Goal: Communication & Community: Share content

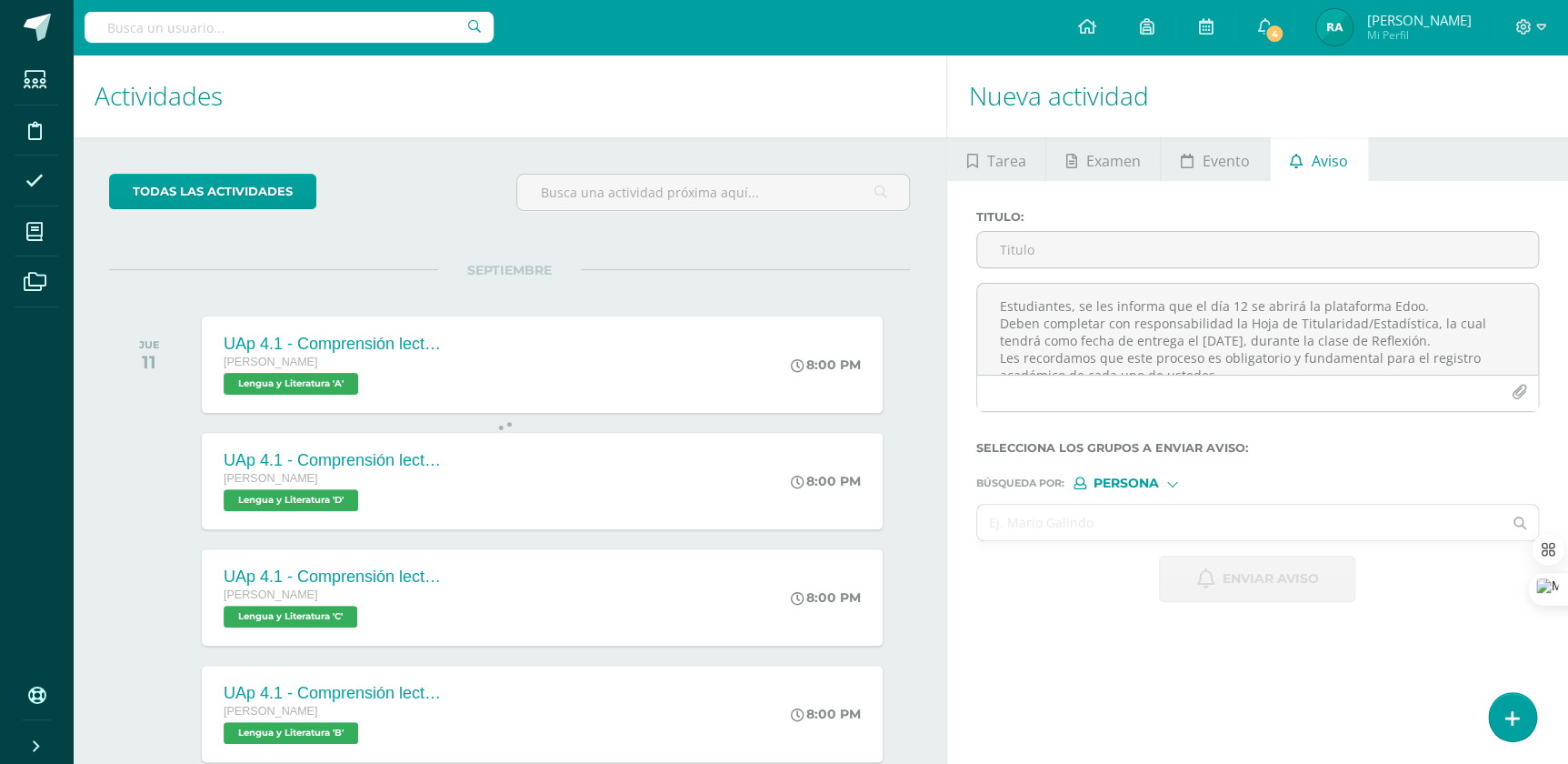
scroll to position [9, 0]
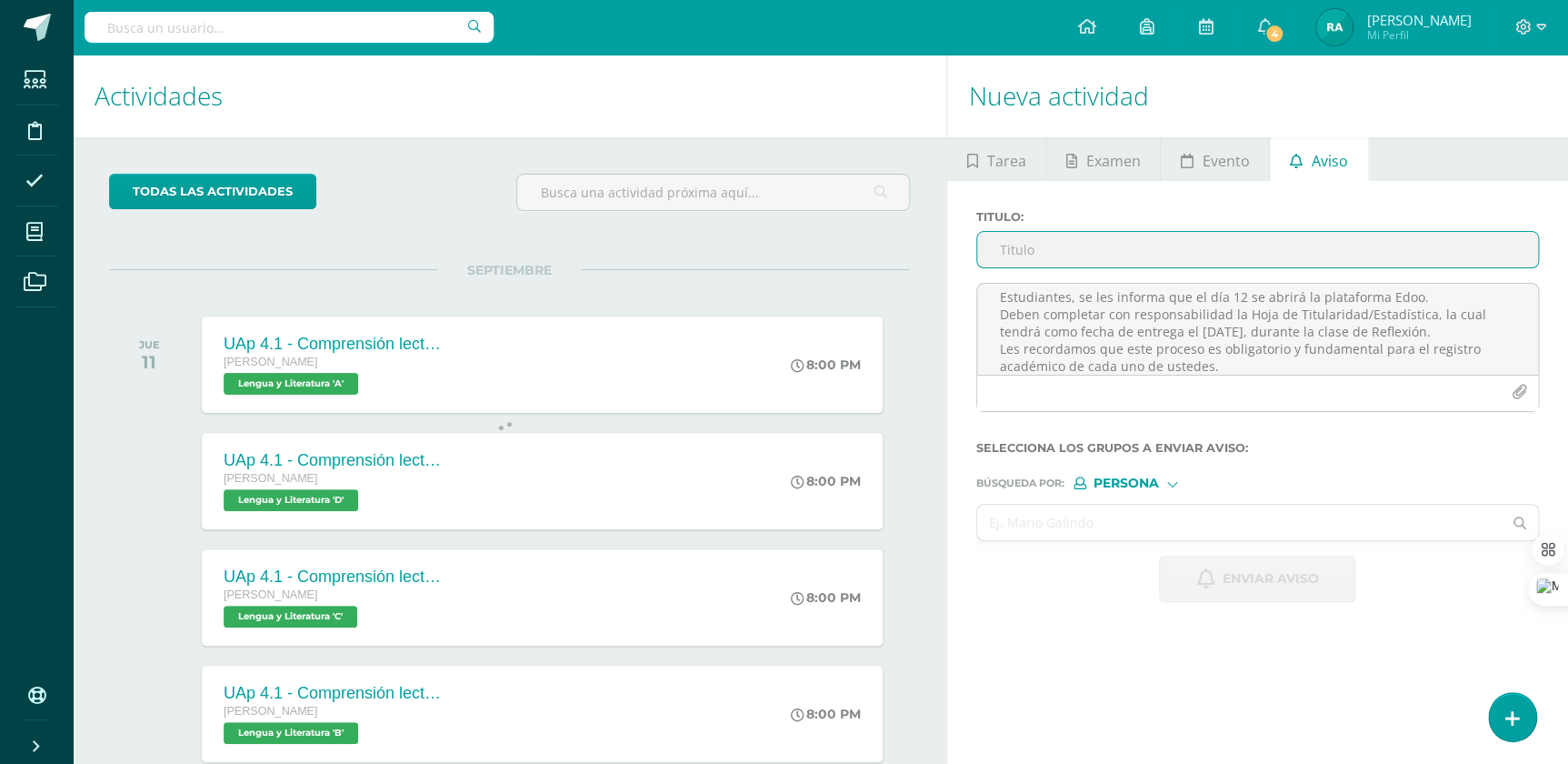
click at [1148, 248] on input "Titulo :" at bounding box center [1258, 249] width 560 height 36
paste input "Aviso Importante"
type input "Aviso Importante"
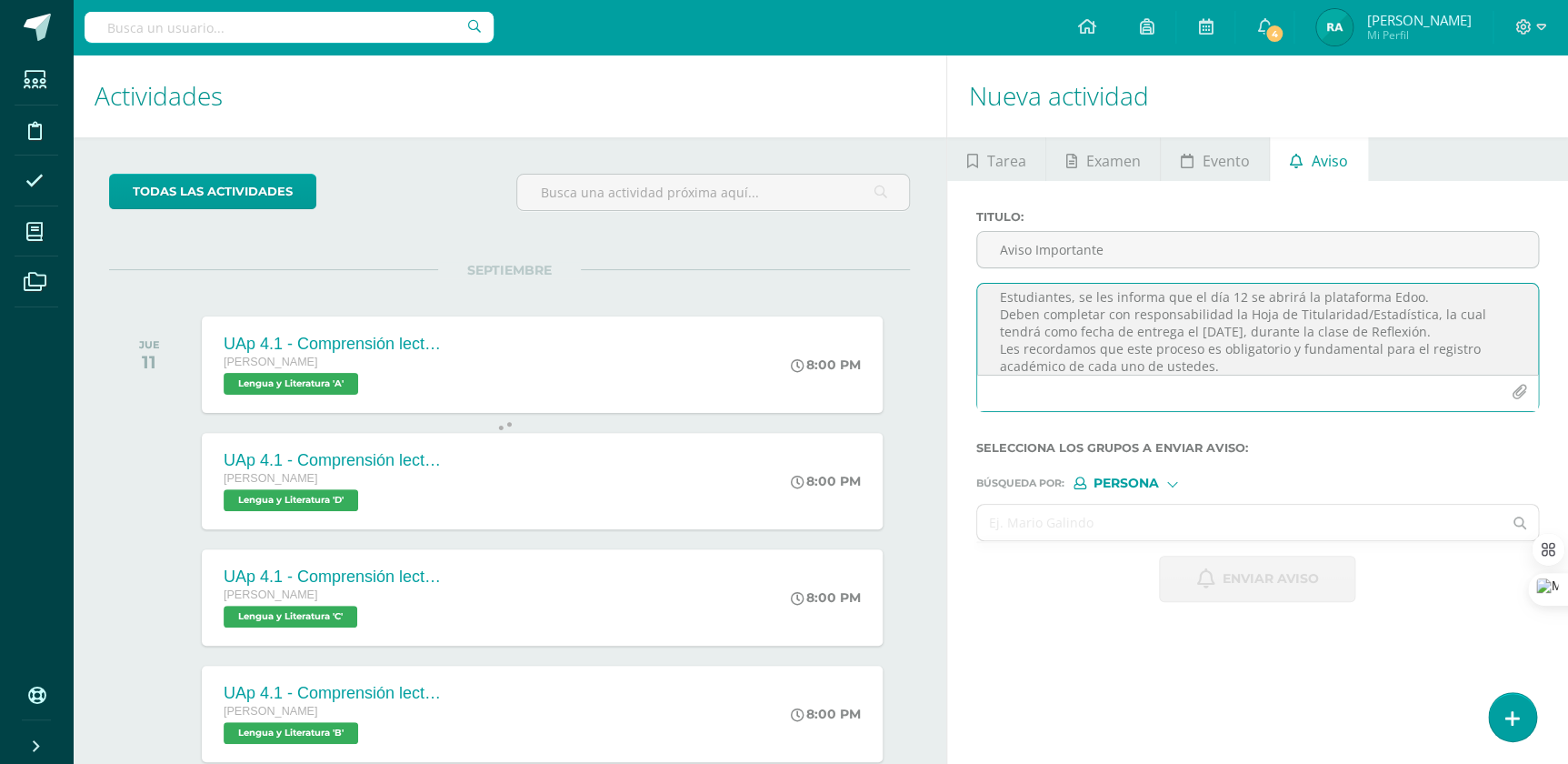
click at [1180, 309] on textarea "Estudiantes, se les informa que el día 12 se abrirá la plataforma Edoo. Deben c…" at bounding box center [1258, 328] width 560 height 90
click at [989, 299] on textarea "Estudiantes, se les informa que el día 12 se abrirá la plataforma Edoo. Deben c…" at bounding box center [1258, 328] width 560 height 90
type textarea "Estimados Estudiantes, se les informa que el día 12 se abrirá la plataforma Edo…"
click at [1147, 519] on input "text" at bounding box center [1240, 523] width 525 height 36
click at [1146, 478] on span "Persona" at bounding box center [1127, 483] width 66 height 10
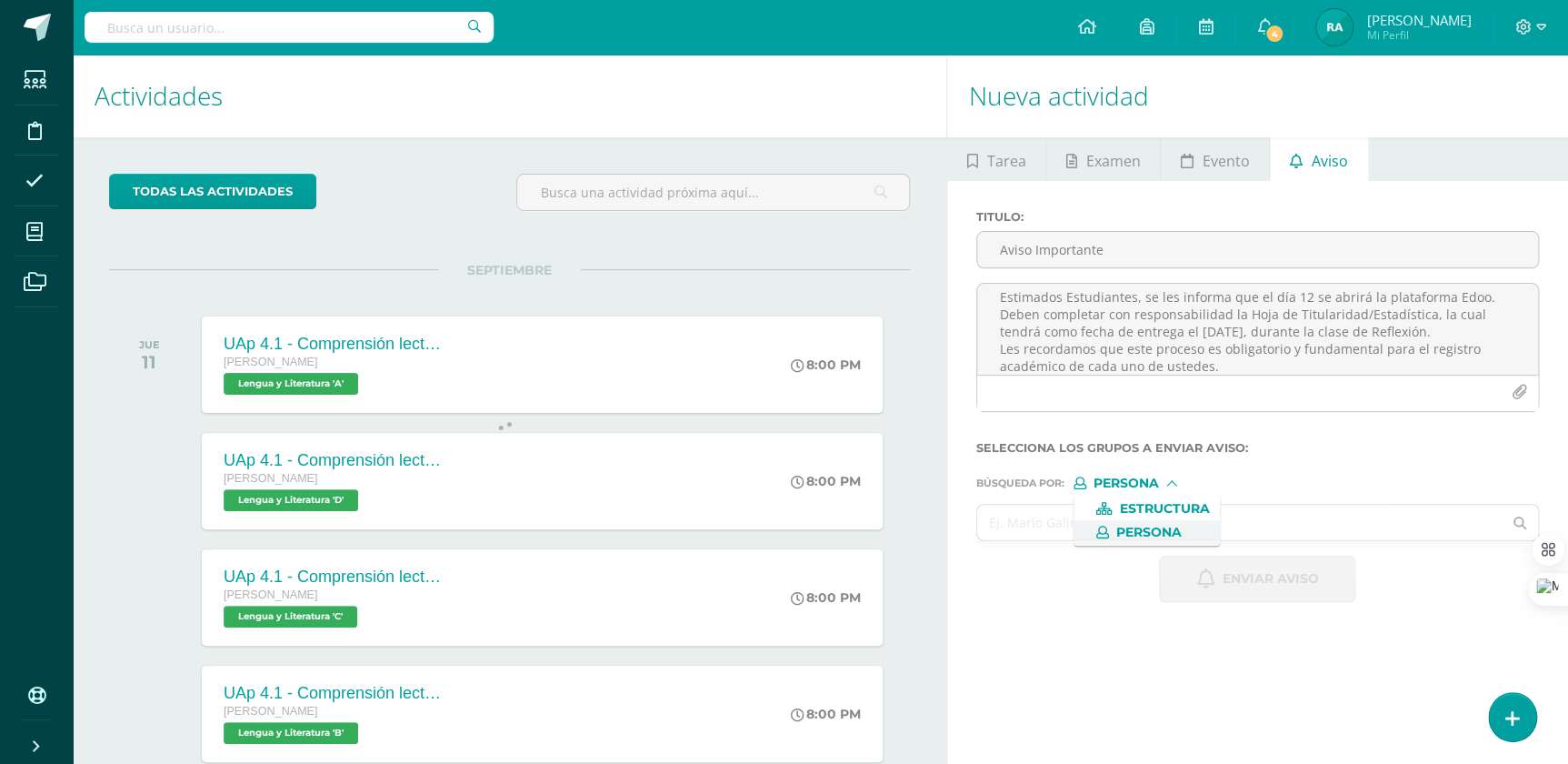
click at [1130, 533] on span "Persona" at bounding box center [1149, 533] width 66 height 10
click at [1129, 482] on span "Persona" at bounding box center [1127, 483] width 66 height 10
click at [1129, 506] on span "Estructura" at bounding box center [1164, 509] width 90 height 10
click at [1093, 520] on input "text" at bounding box center [1240, 523] width 525 height 36
type input "Titularidad"
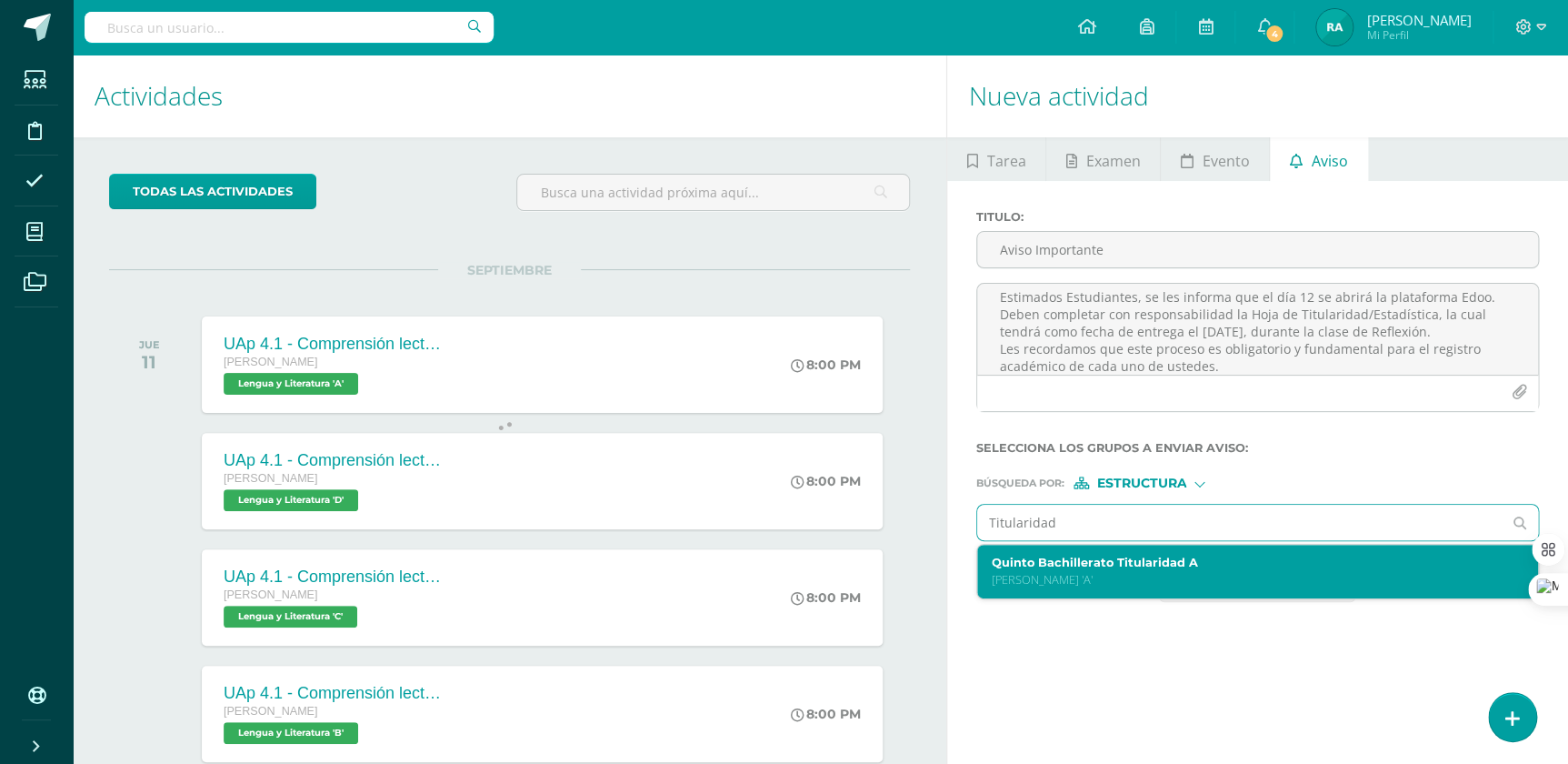
click at [1063, 581] on p "[PERSON_NAME] 'A'" at bounding box center [1246, 579] width 509 height 16
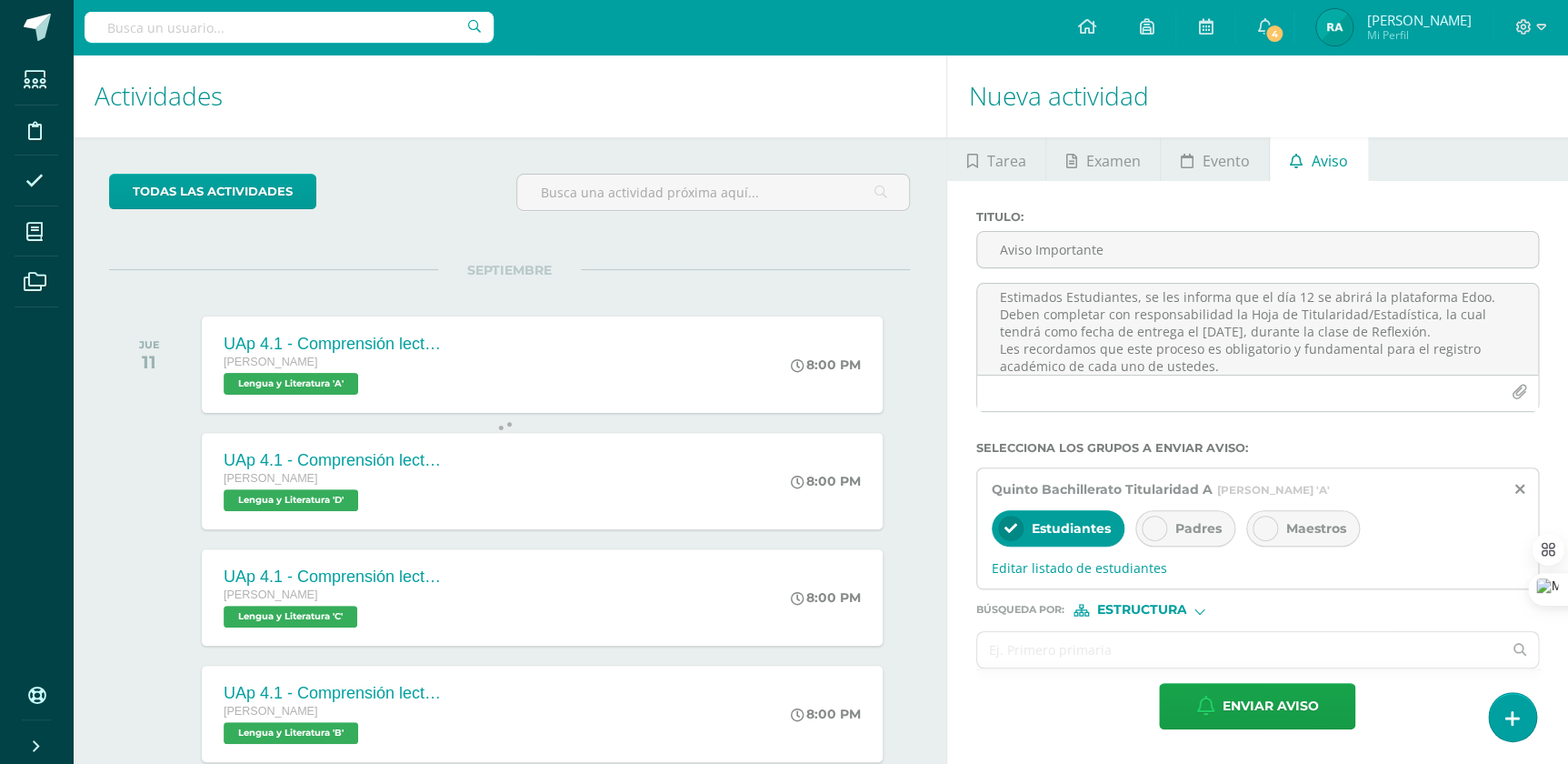
click at [1229, 517] on div "Estudiantes Padres Maestros" at bounding box center [1257, 530] width 532 height 44
click at [1202, 529] on span "Padres" at bounding box center [1198, 528] width 47 height 16
click at [1300, 524] on span "Maestros" at bounding box center [1317, 528] width 60 height 16
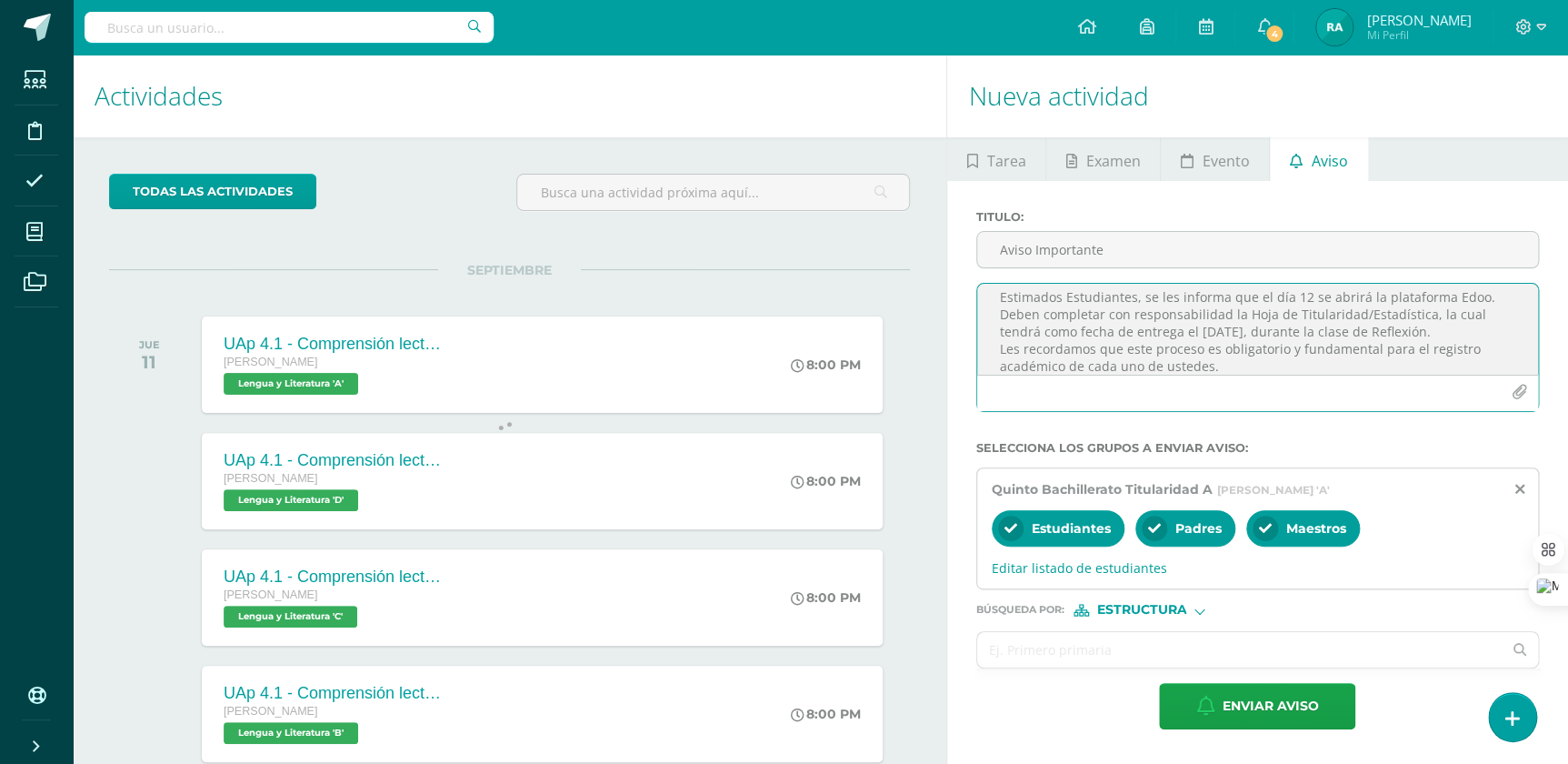
scroll to position [23, 0]
drag, startPoint x: 1223, startPoint y: 368, endPoint x: 990, endPoint y: 341, distance: 234.6
click at [990, 341] on textarea "Estimados Estudiantes, se les informa que el día 12 se abrirá la plataforma Edo…" at bounding box center [1258, 328] width 560 height 90
type textarea "Estimados Estudiantes, se les informa que el día 12 se abrirá la plataforma Edo…"
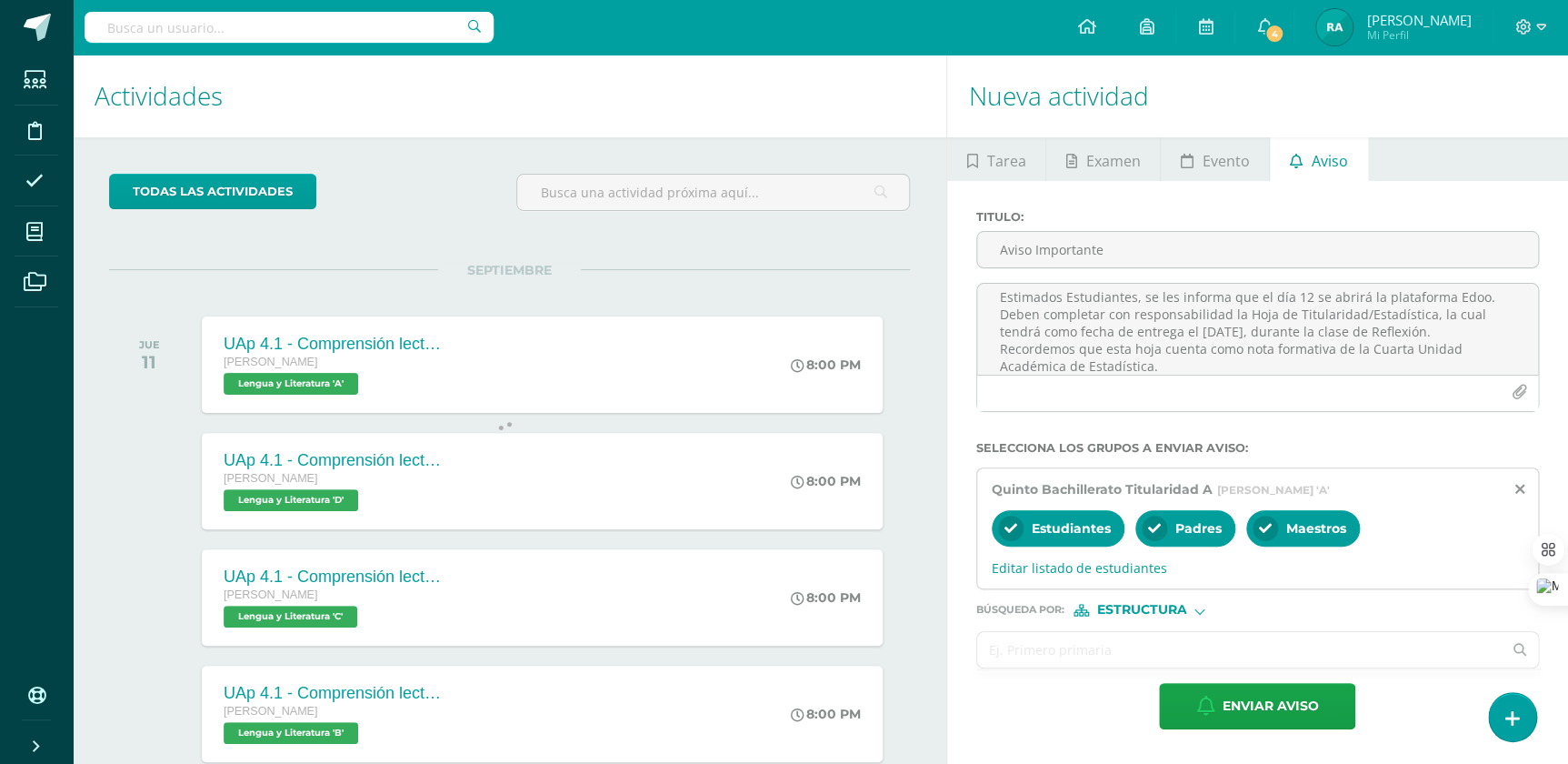
click at [1138, 655] on input "text" at bounding box center [1240, 650] width 525 height 36
click at [1161, 612] on span "Estructura" at bounding box center [1141, 609] width 90 height 10
click at [1162, 646] on span "Estructura" at bounding box center [1146, 636] width 146 height 24
click at [1163, 593] on div "Búsqueda por : Estructura Estructura Persona" at bounding box center [1258, 602] width 562 height 27
click at [1163, 614] on span "Estructura" at bounding box center [1141, 609] width 90 height 10
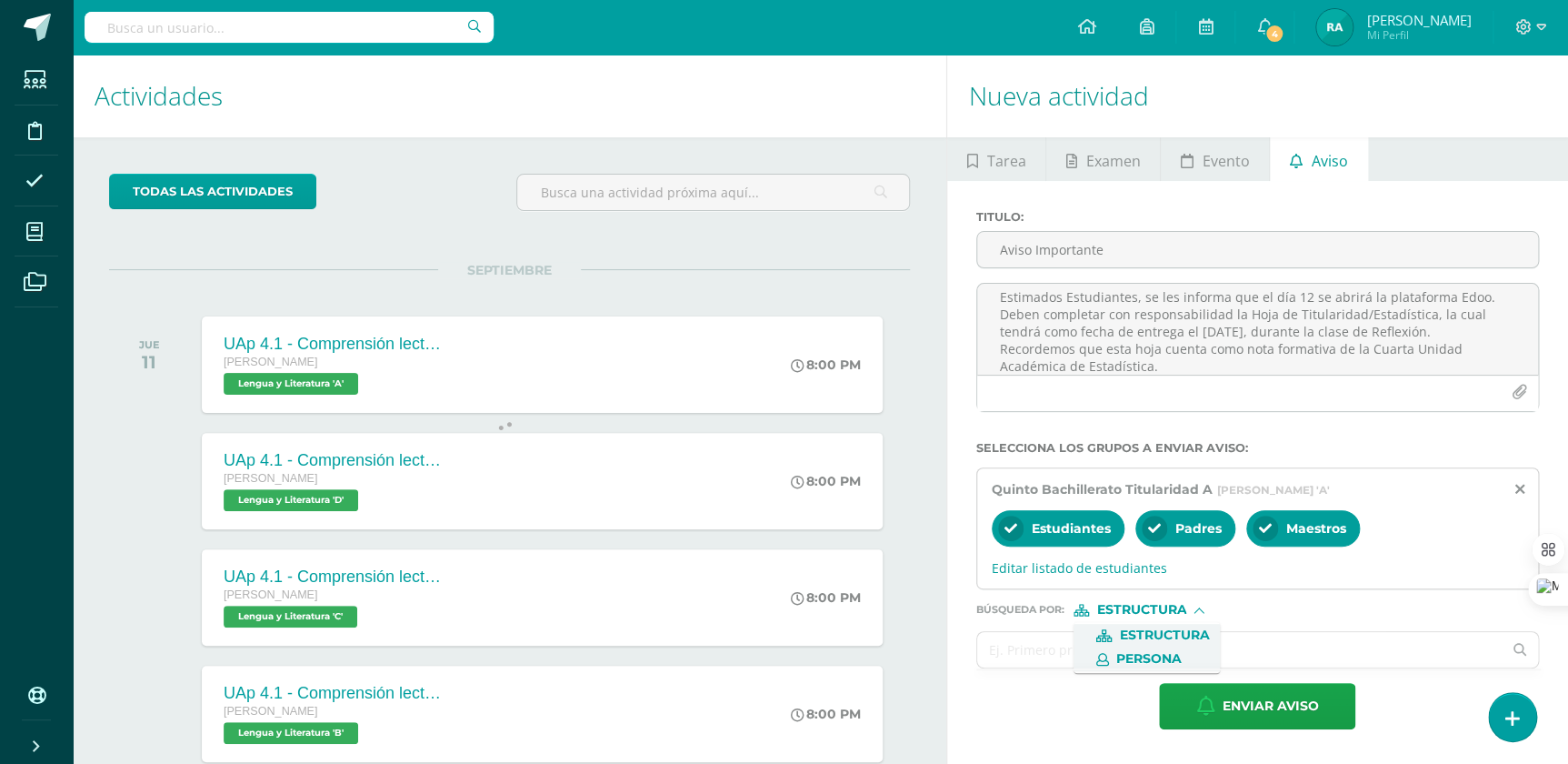
click at [1169, 654] on span "Persona" at bounding box center [1149, 659] width 66 height 10
click at [1099, 655] on input "text" at bounding box center [1240, 650] width 525 height 36
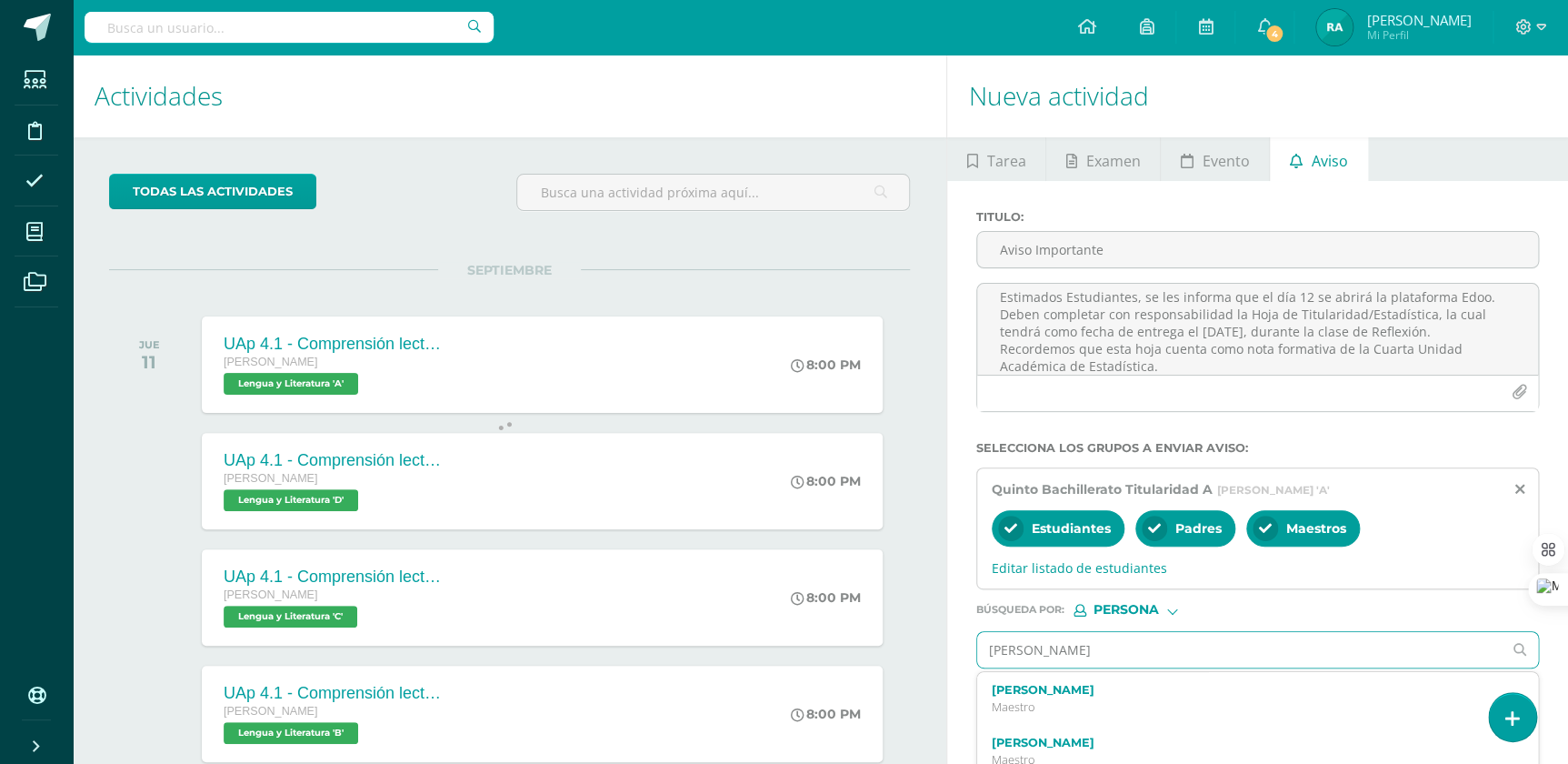
type input "Diana Rodrí"
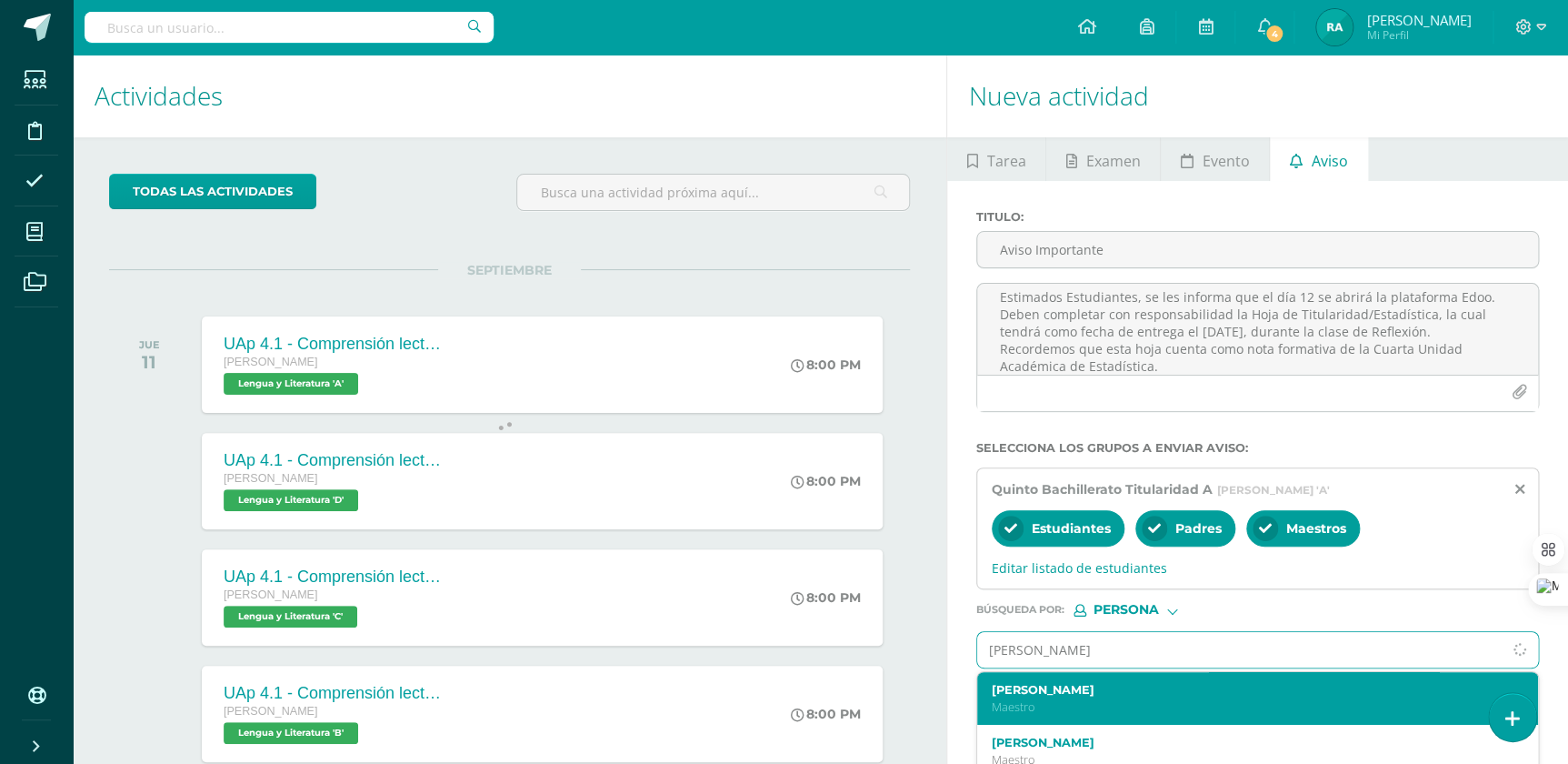
click at [1095, 682] on div "Diana Rodríguez Maestro" at bounding box center [1258, 698] width 560 height 54
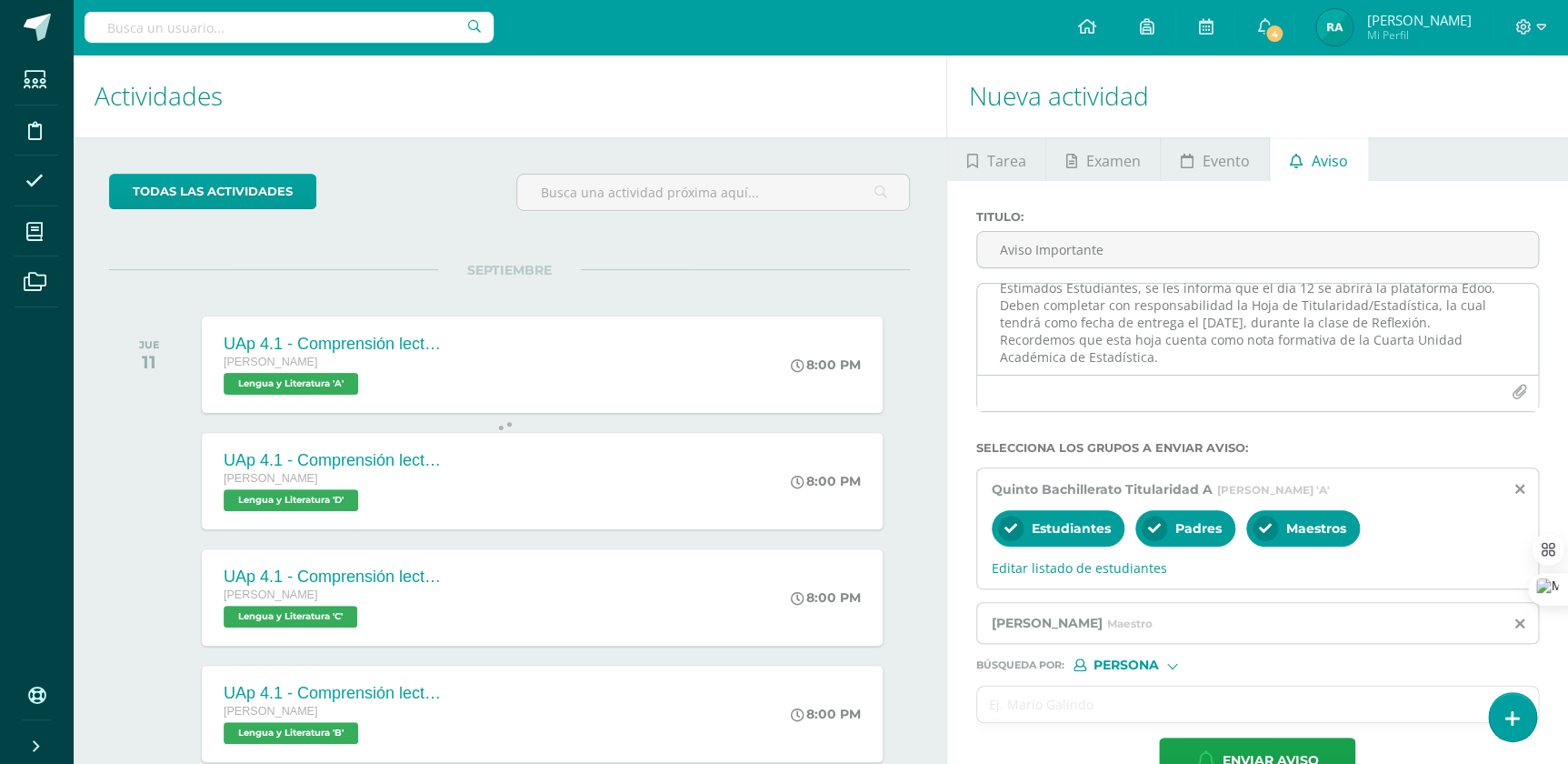
scroll to position [23, 0]
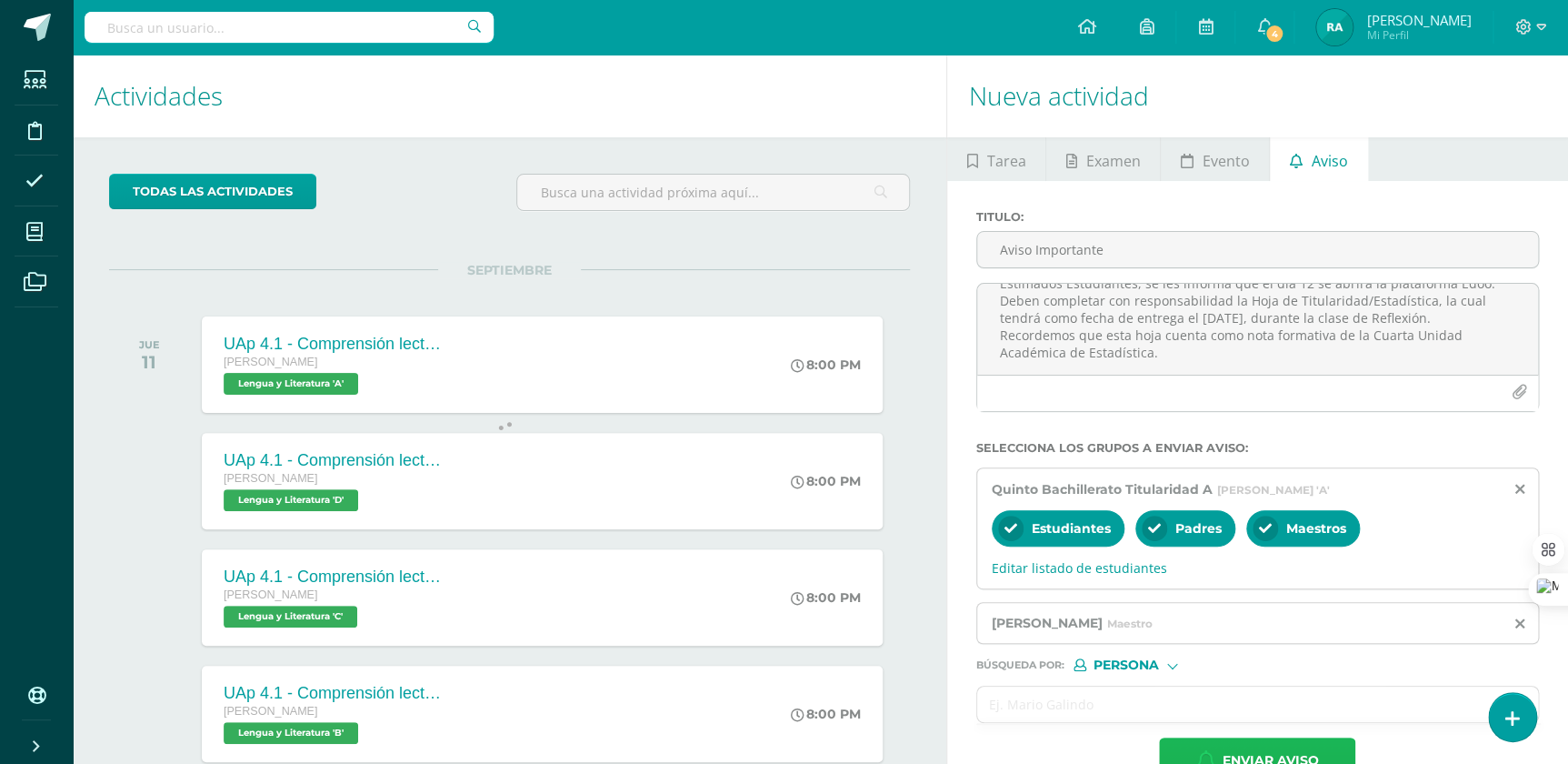
click at [1300, 742] on span "Enviar aviso" at bounding box center [1270, 760] width 96 height 45
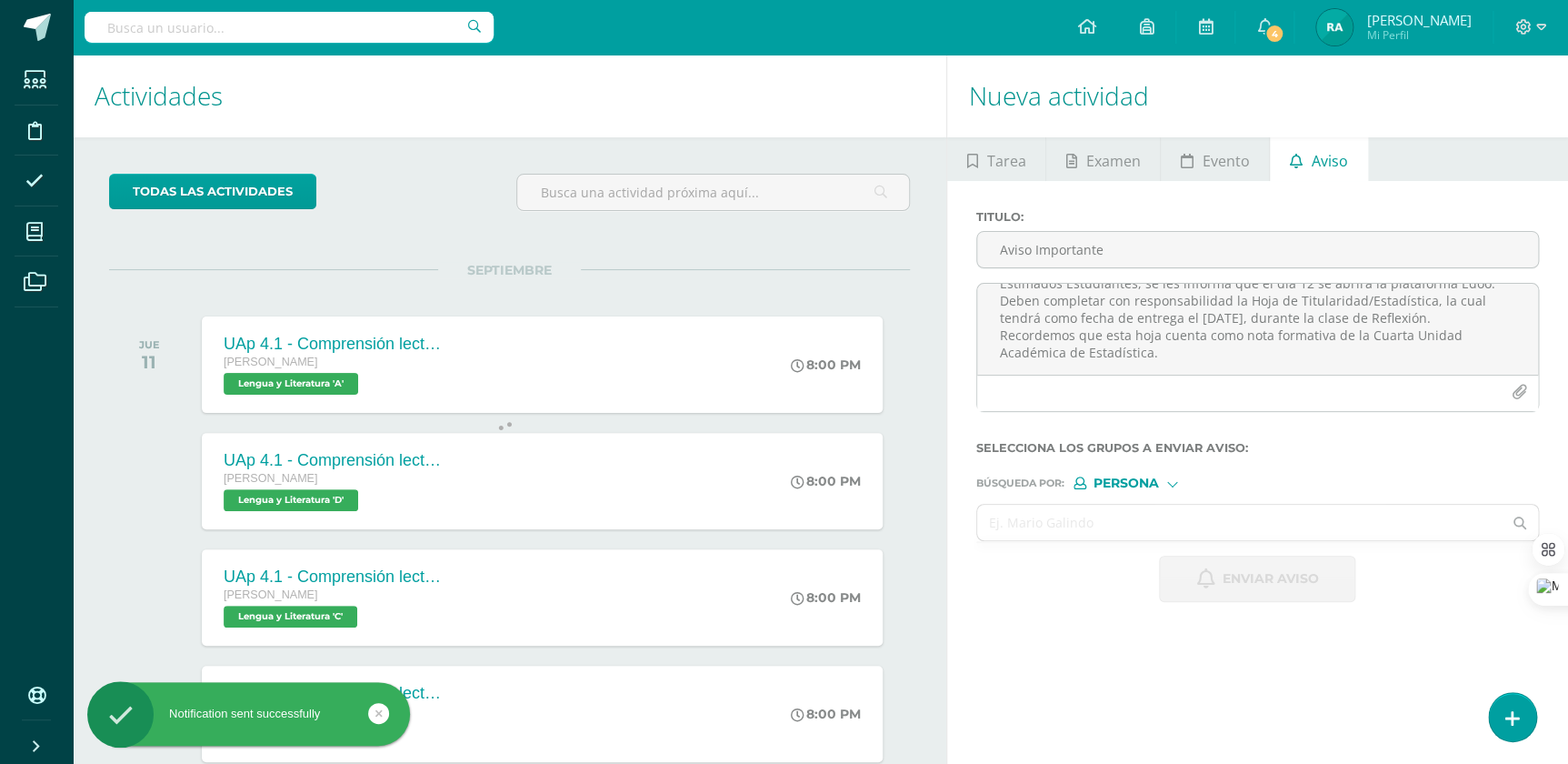
scroll to position [0, 0]
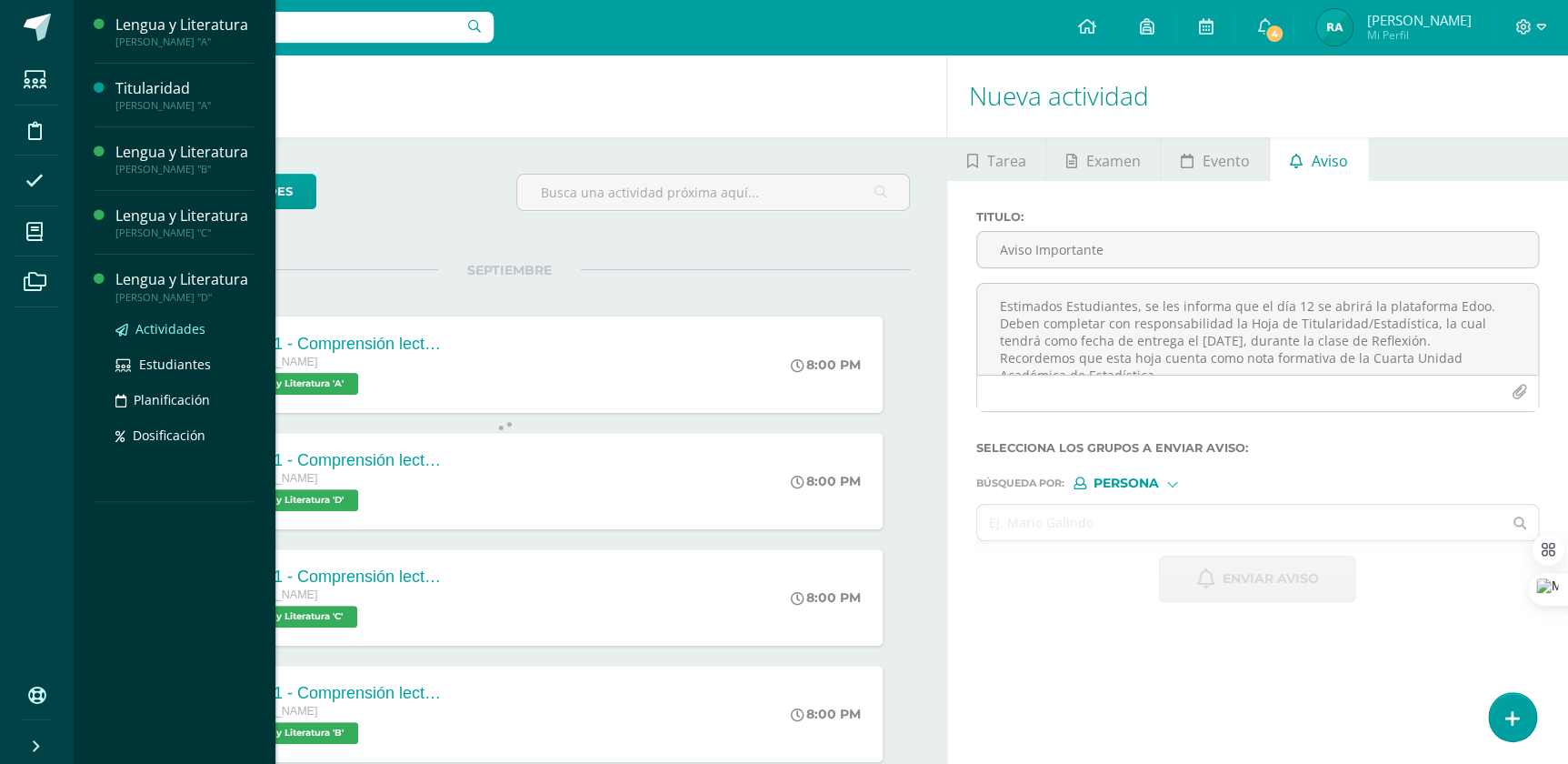
click at [145, 326] on span "Actividades" at bounding box center [170, 328] width 70 height 17
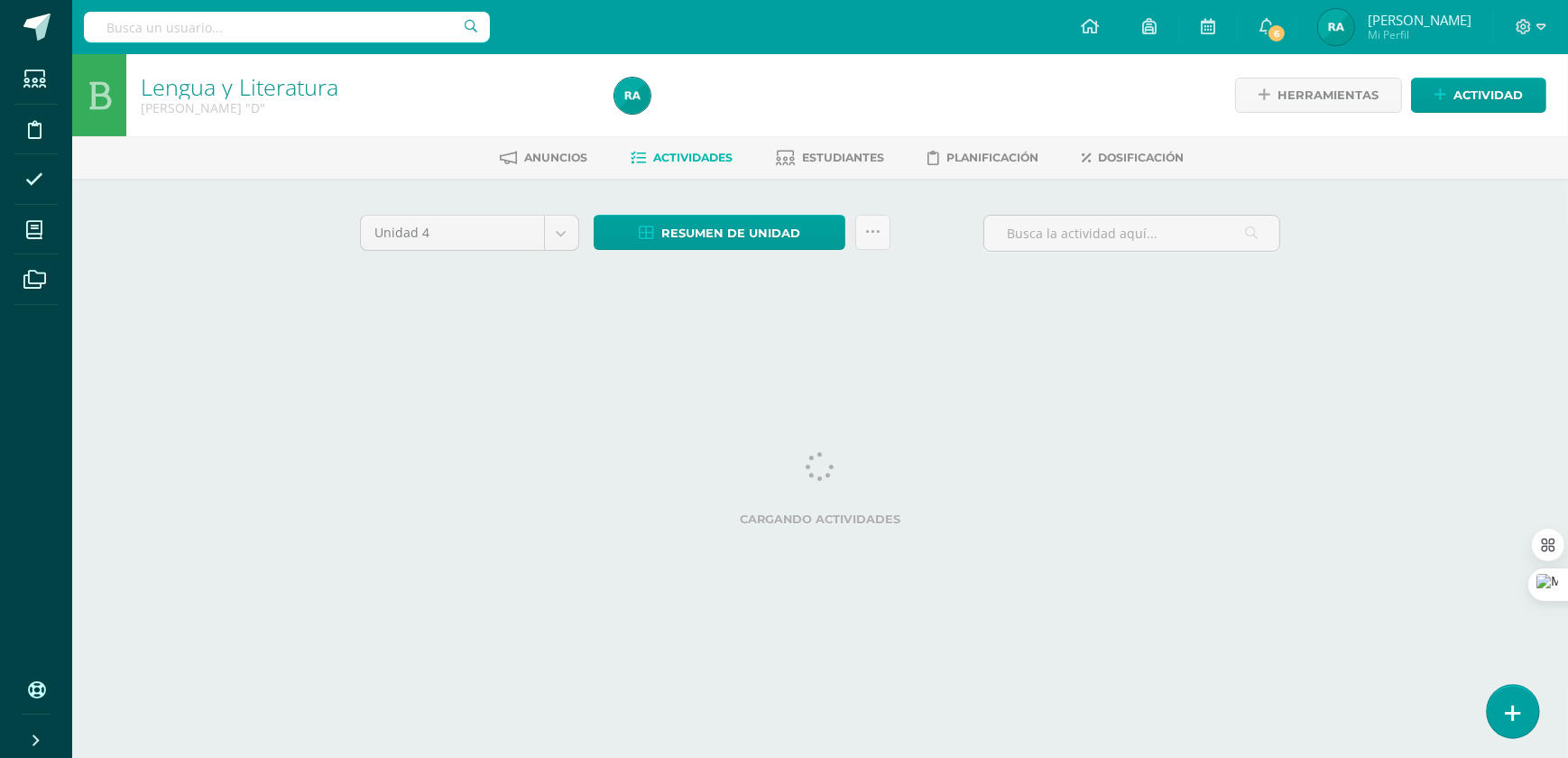
click at [1528, 721] on link at bounding box center [1513, 710] width 51 height 52
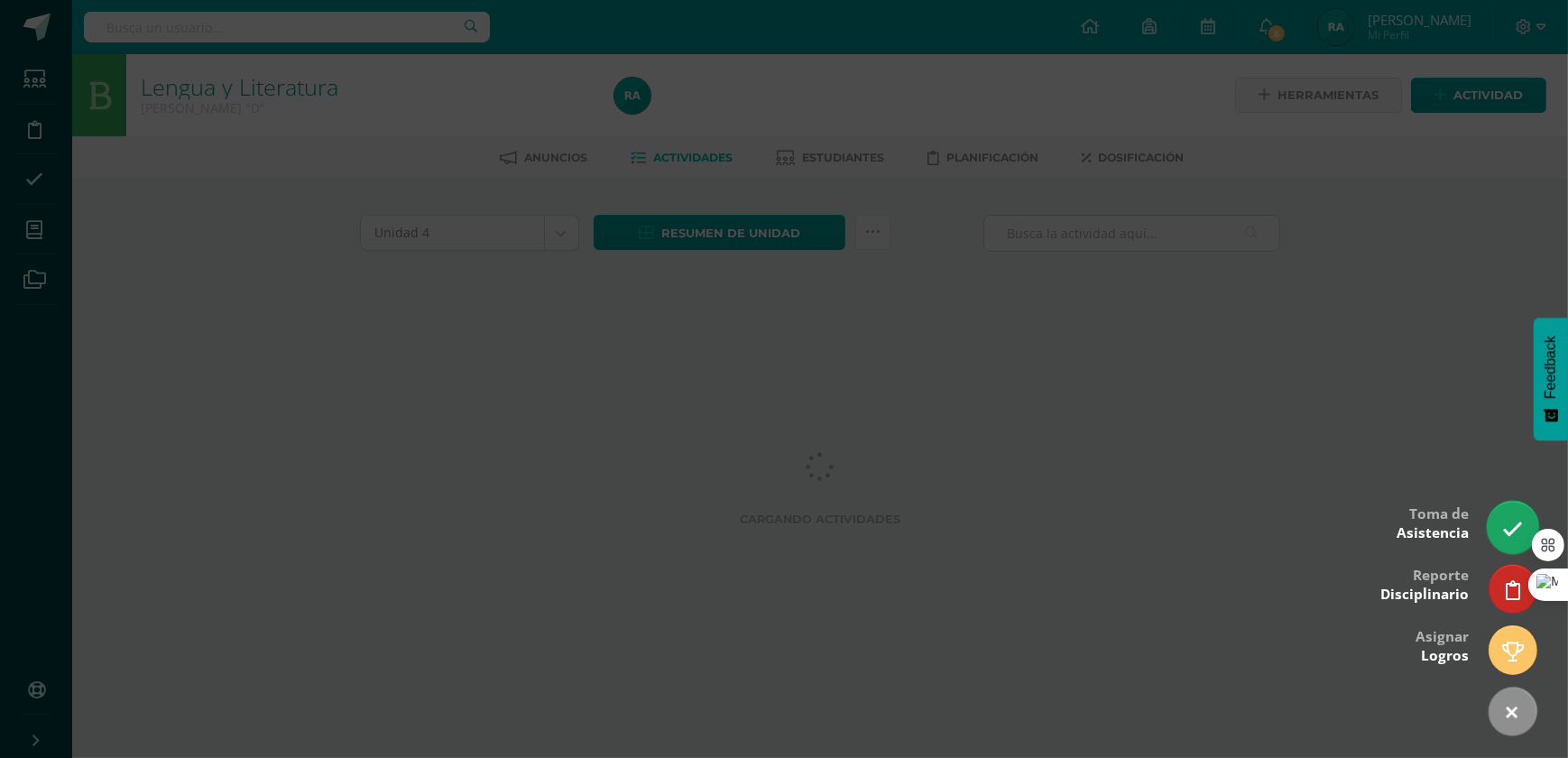
click at [1509, 525] on icon at bounding box center [1512, 528] width 21 height 21
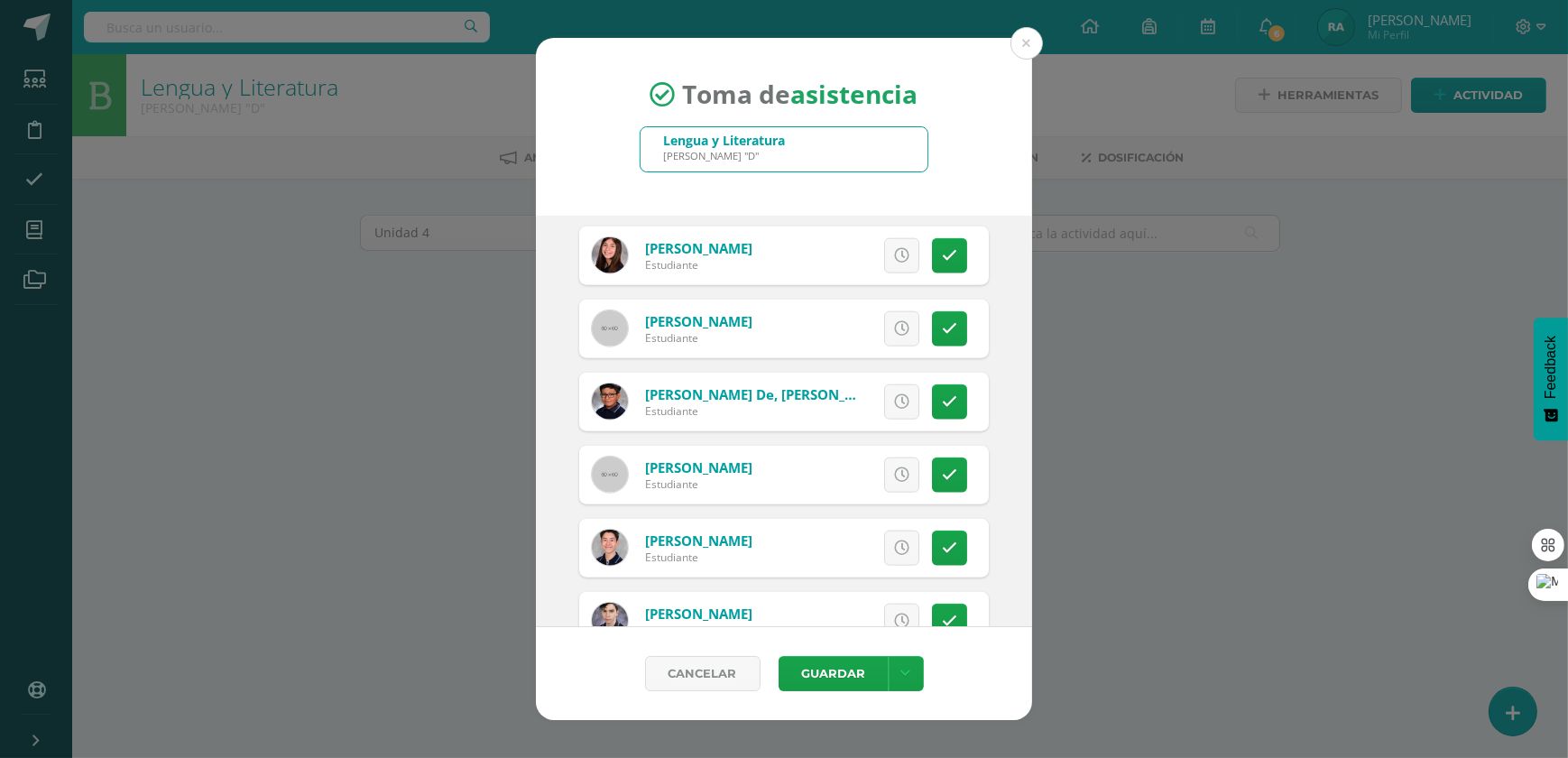
scroll to position [2787, 0]
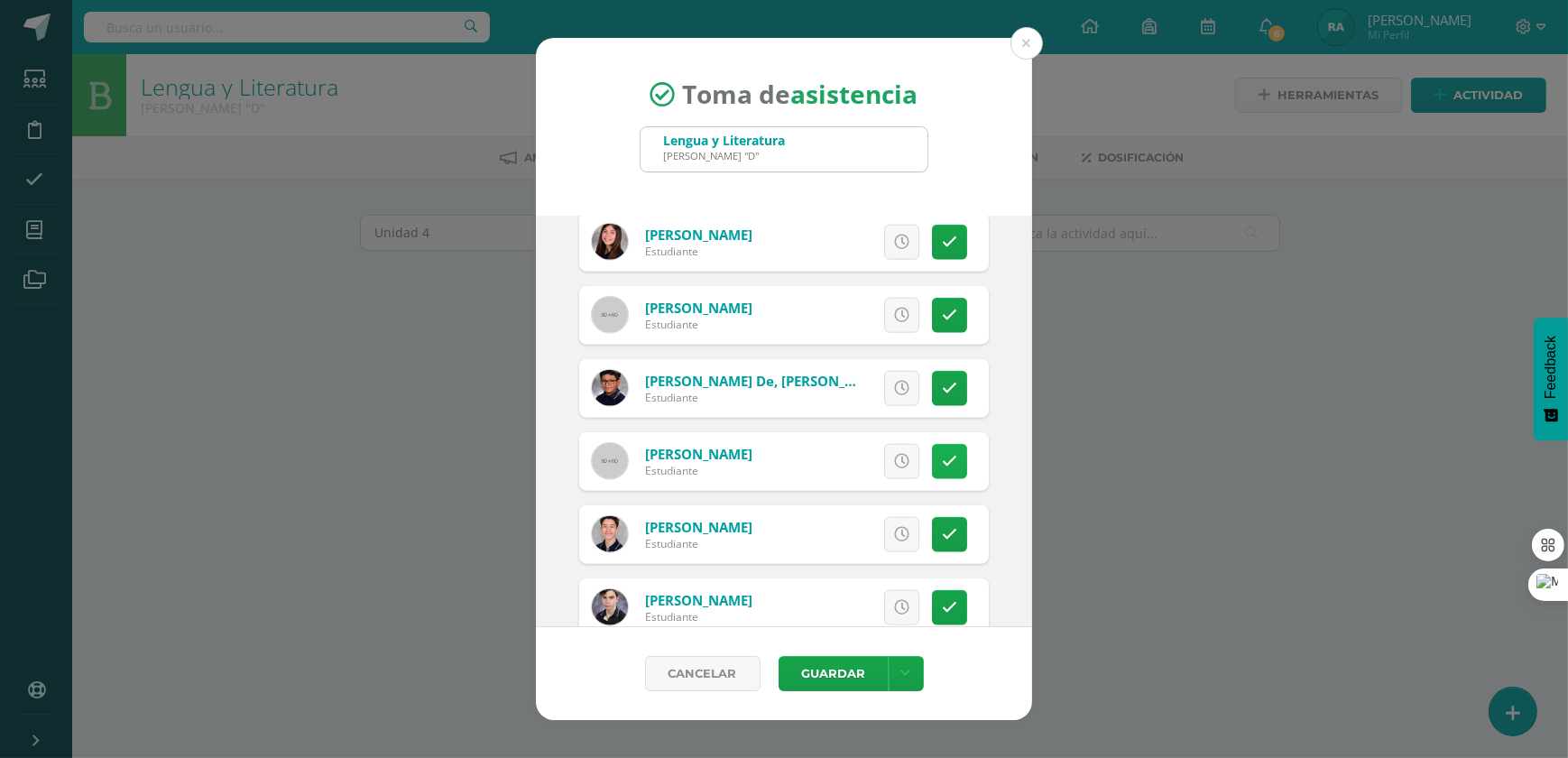
click at [932, 472] on link at bounding box center [950, 461] width 36 height 35
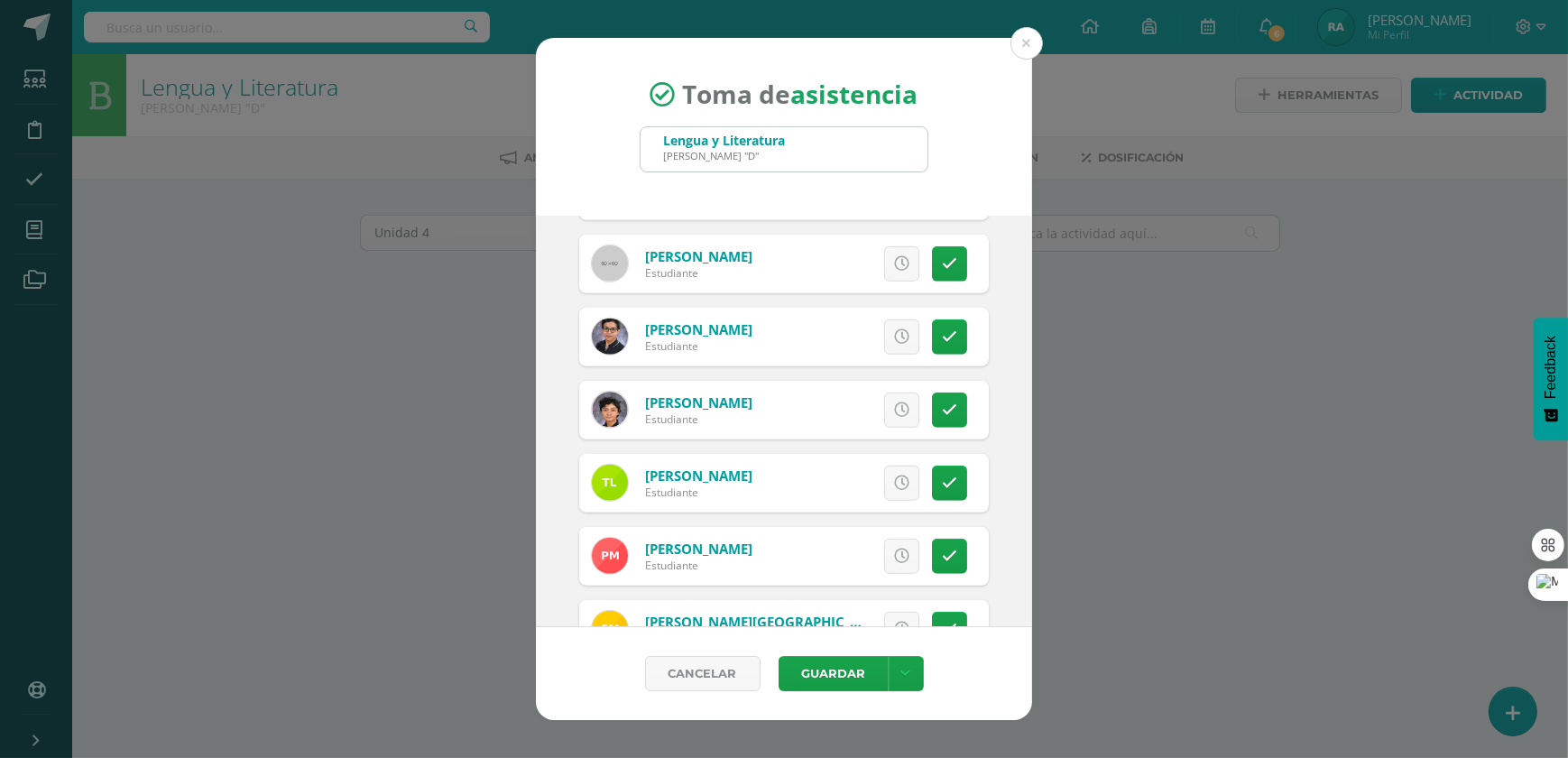
scroll to position [1885, 0]
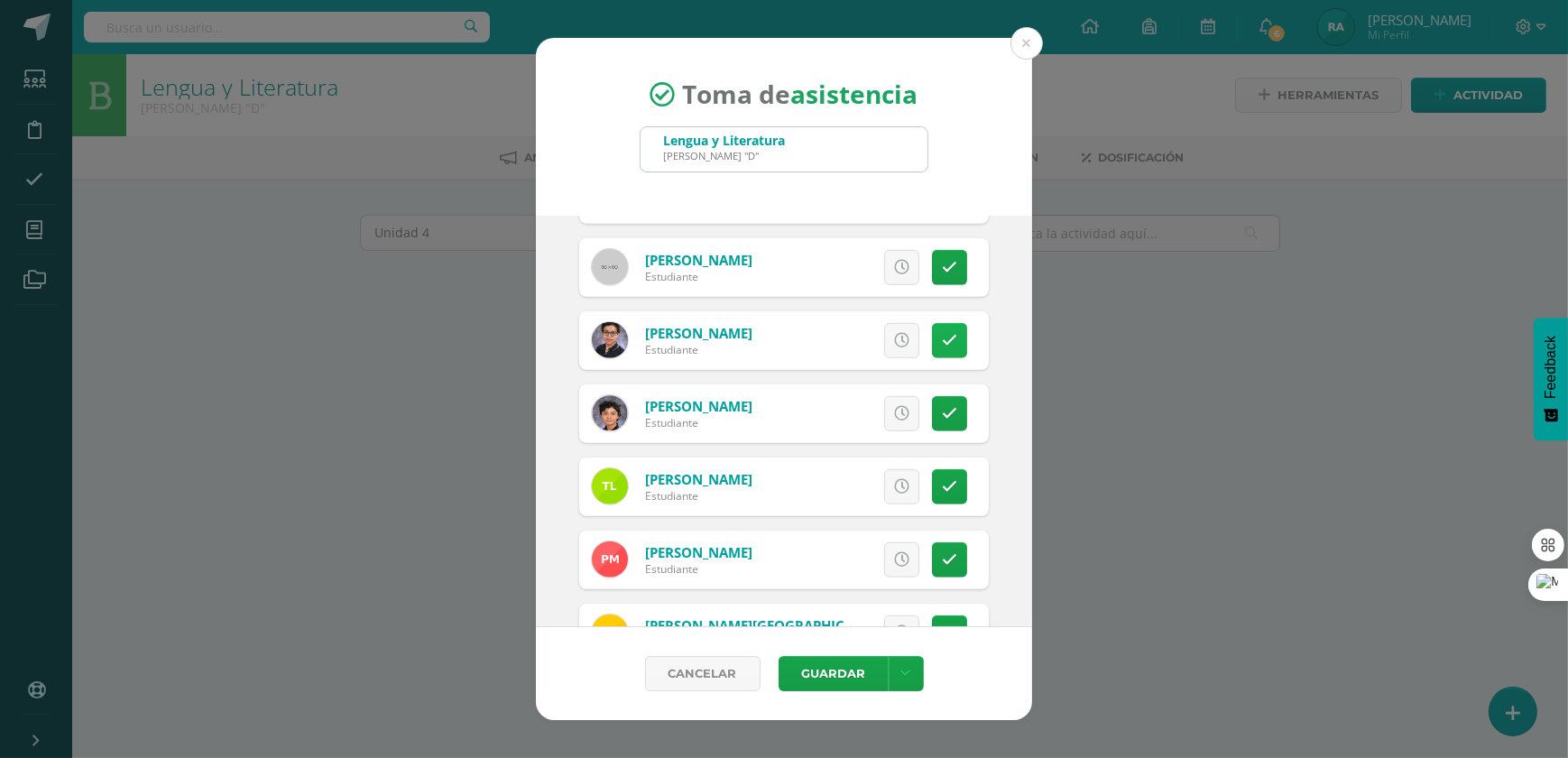
click at [942, 344] on icon at bounding box center [950, 341] width 16 height 16
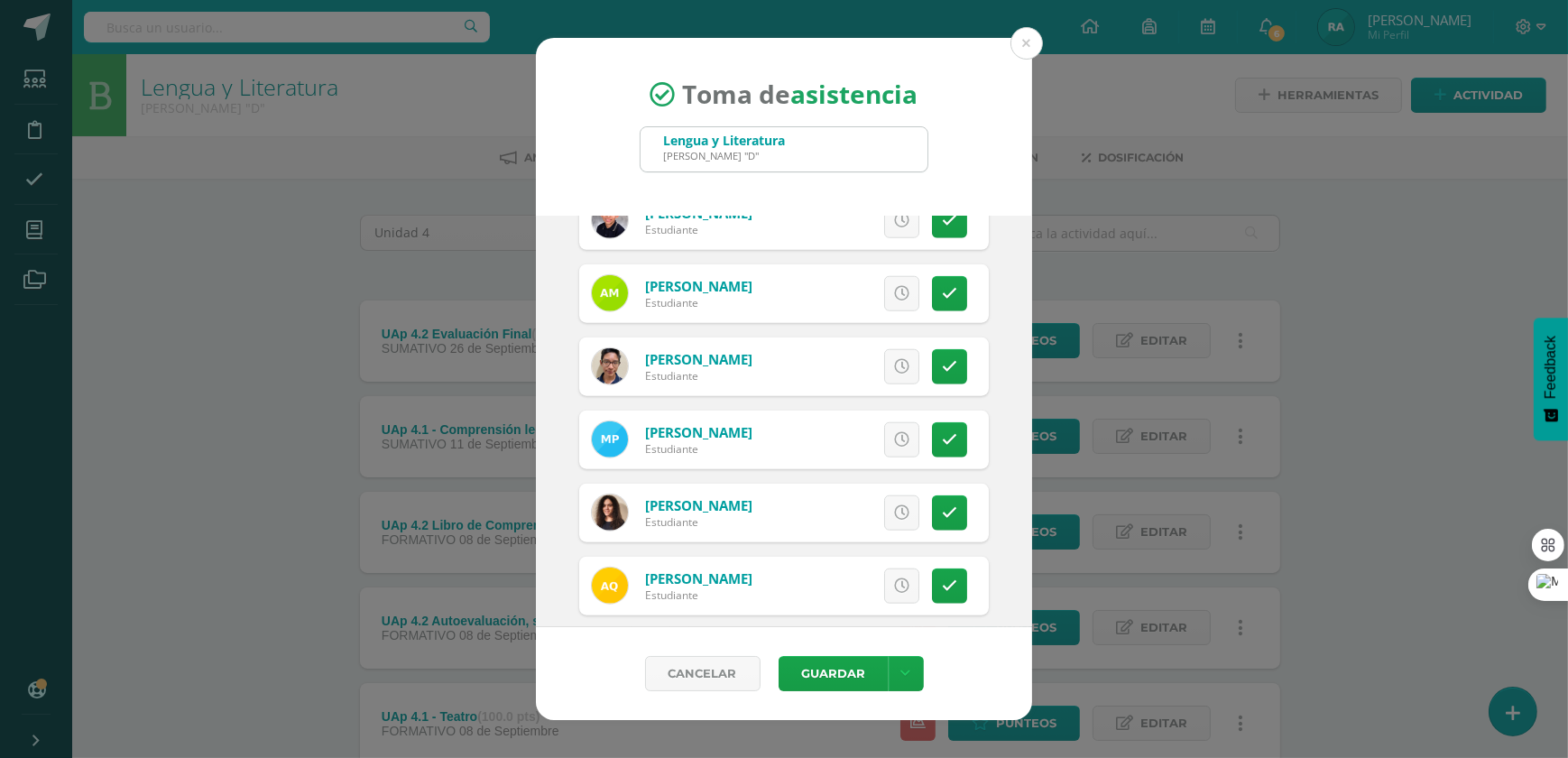
scroll to position [2377, 0]
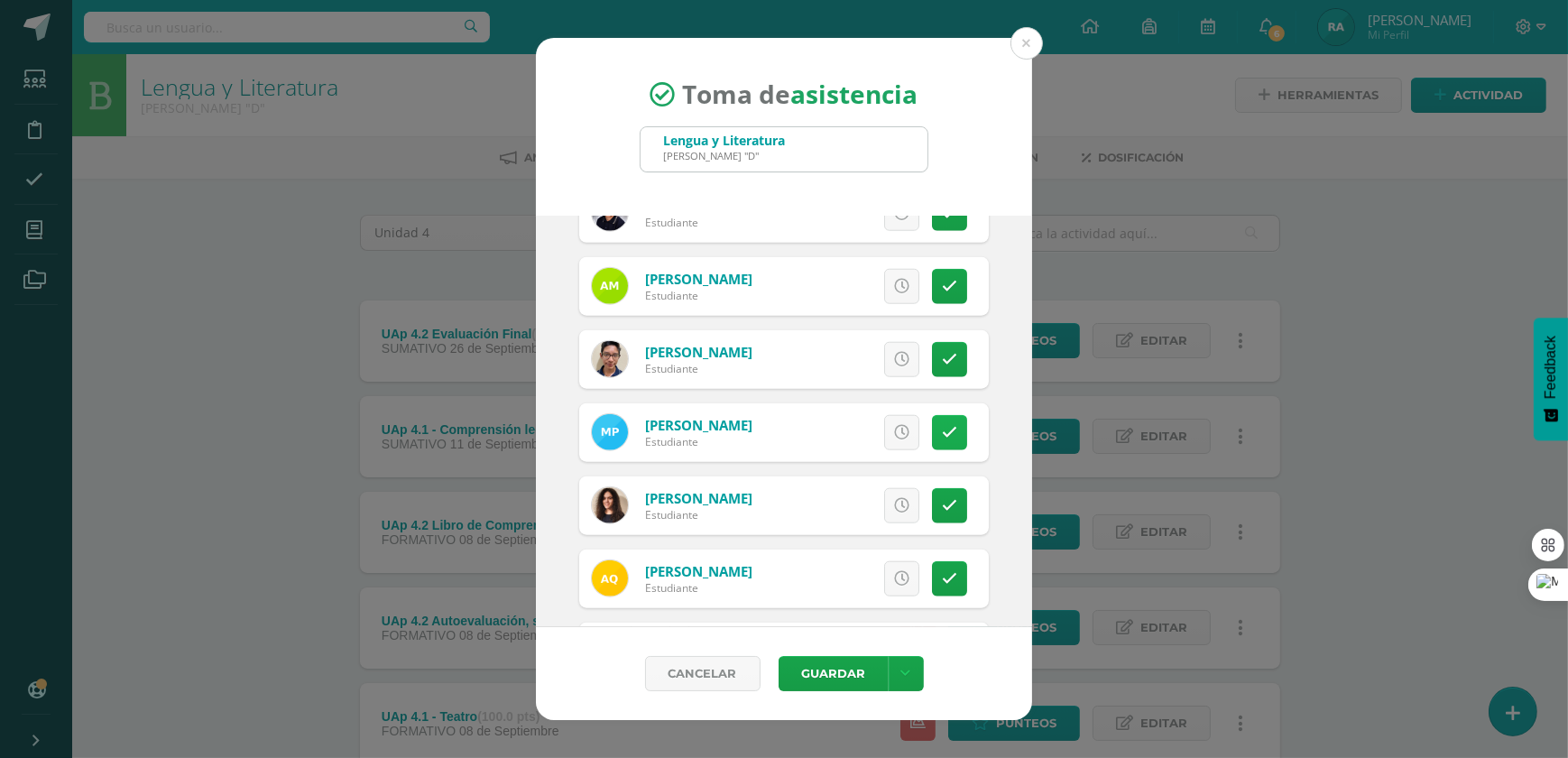
click at [942, 425] on icon at bounding box center [950, 433] width 16 height 16
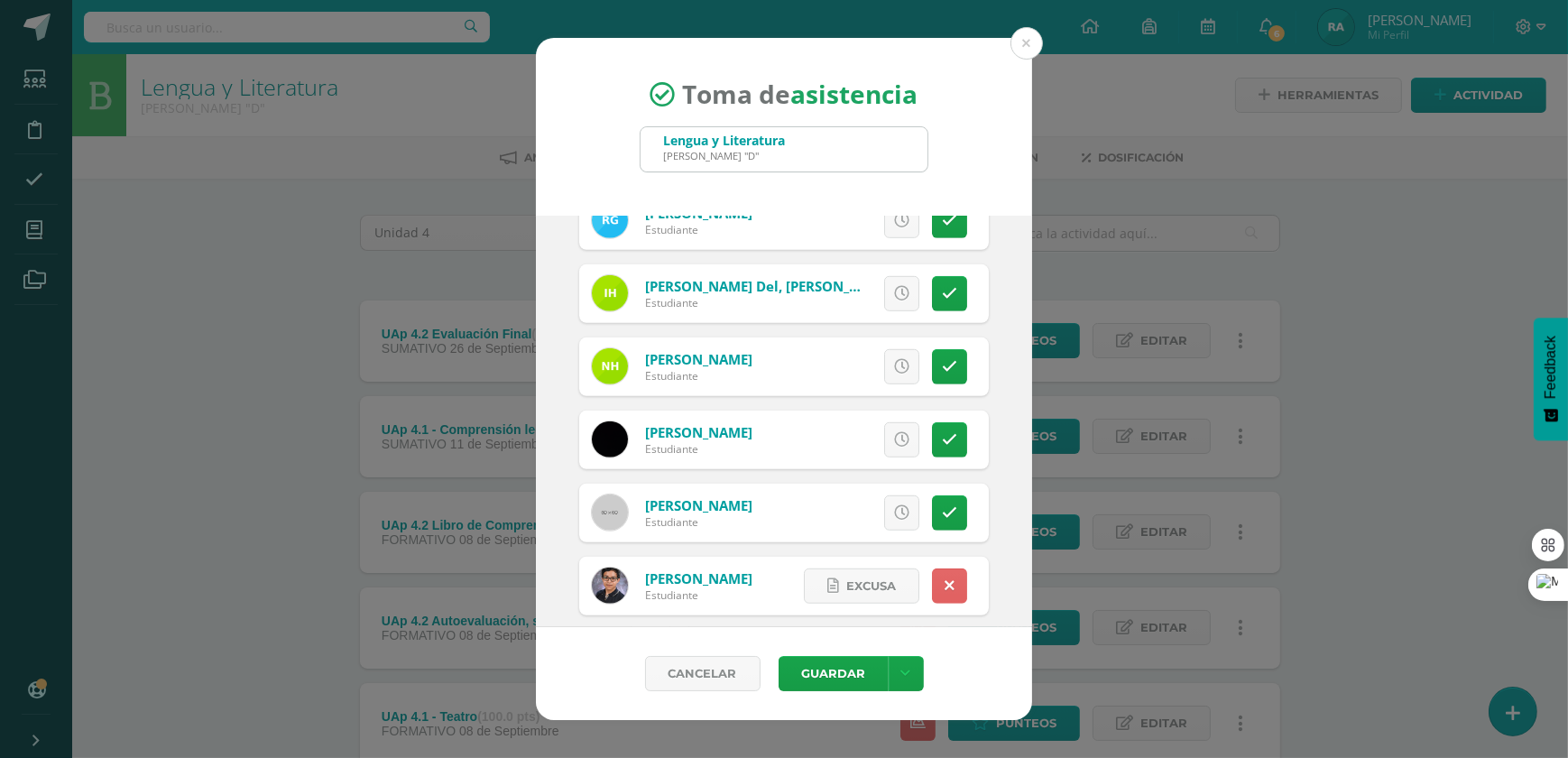
scroll to position [1476, 0]
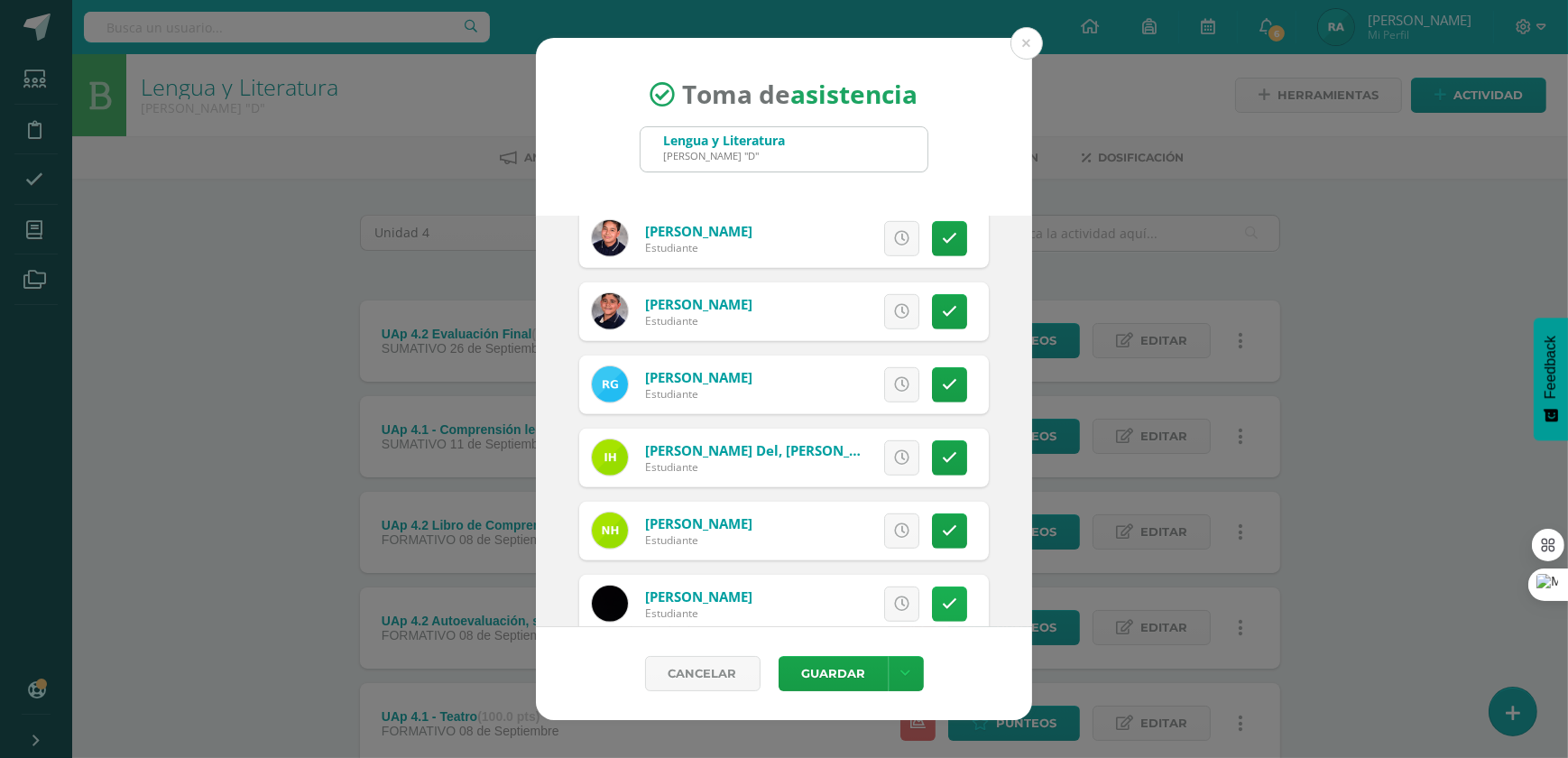
click at [944, 608] on icon at bounding box center [950, 604] width 16 height 16
click at [852, 667] on button "Guardar" at bounding box center [834, 673] width 110 height 35
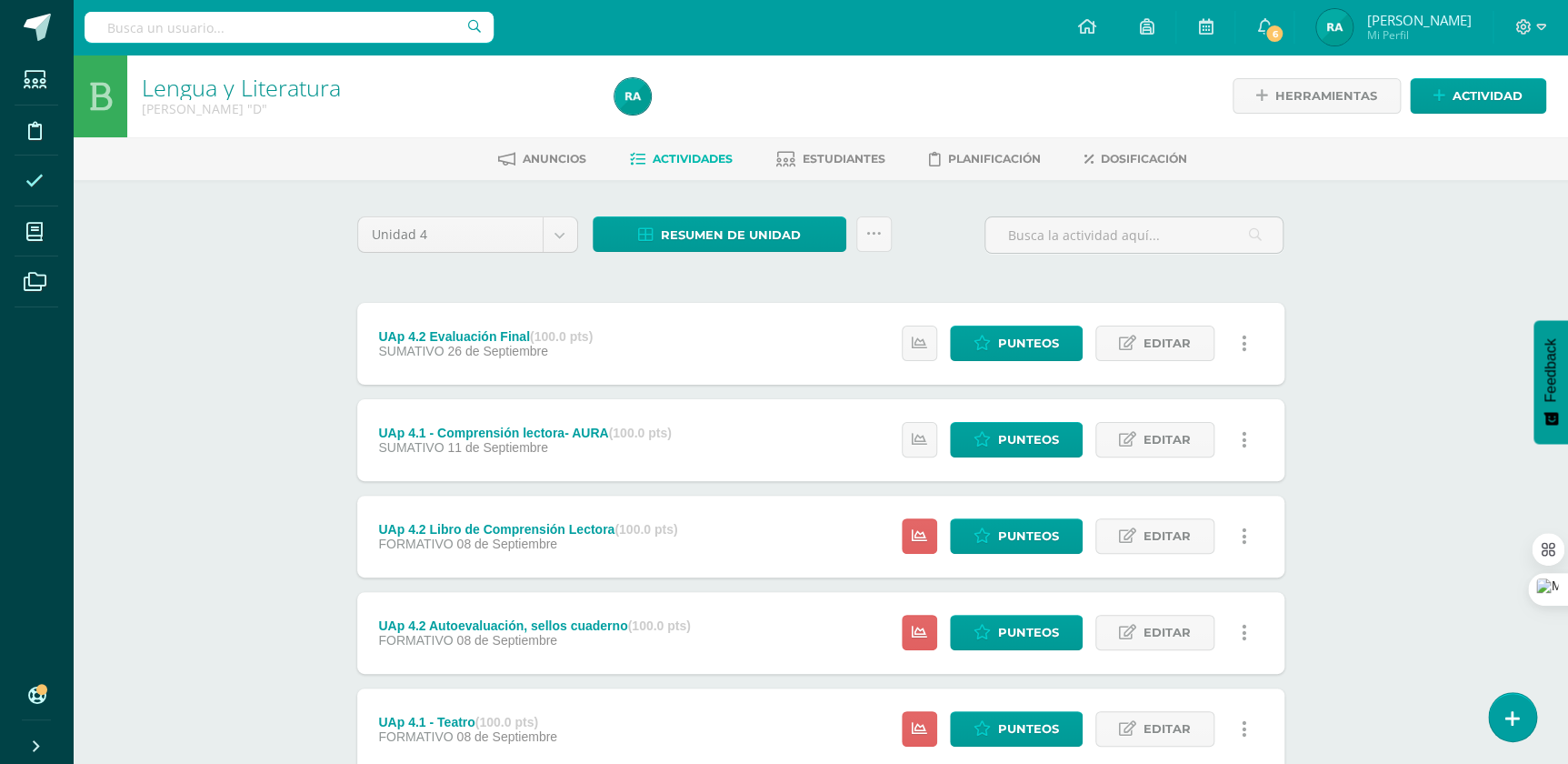
click at [26, 176] on icon at bounding box center [35, 181] width 18 height 18
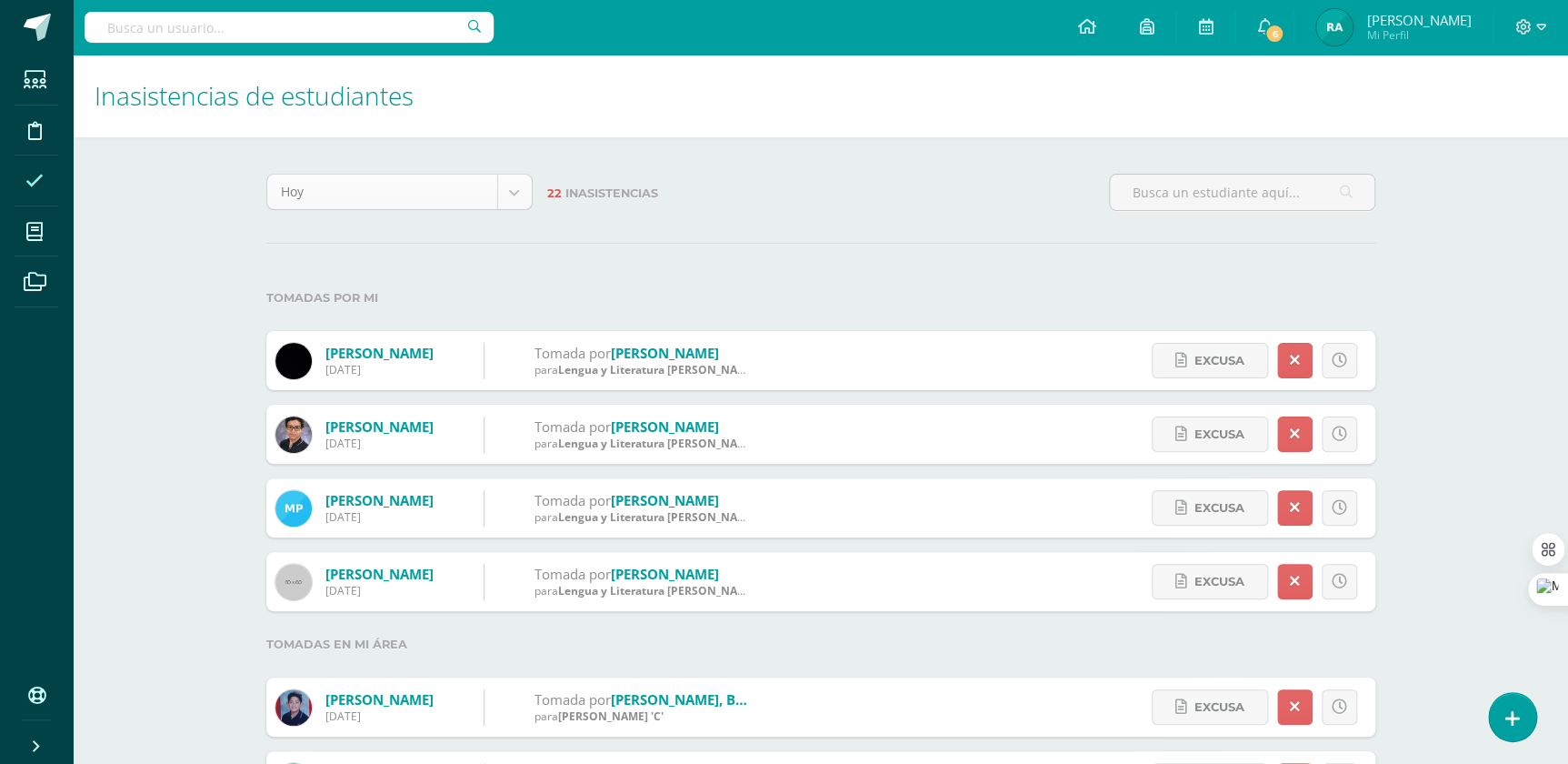
click at [510, 191] on body "Estudiantes Disciplina Asistencia Mis cursos Archivos Soporte Centro de ayuda Ú…" at bounding box center [784, 748] width 1568 height 1496
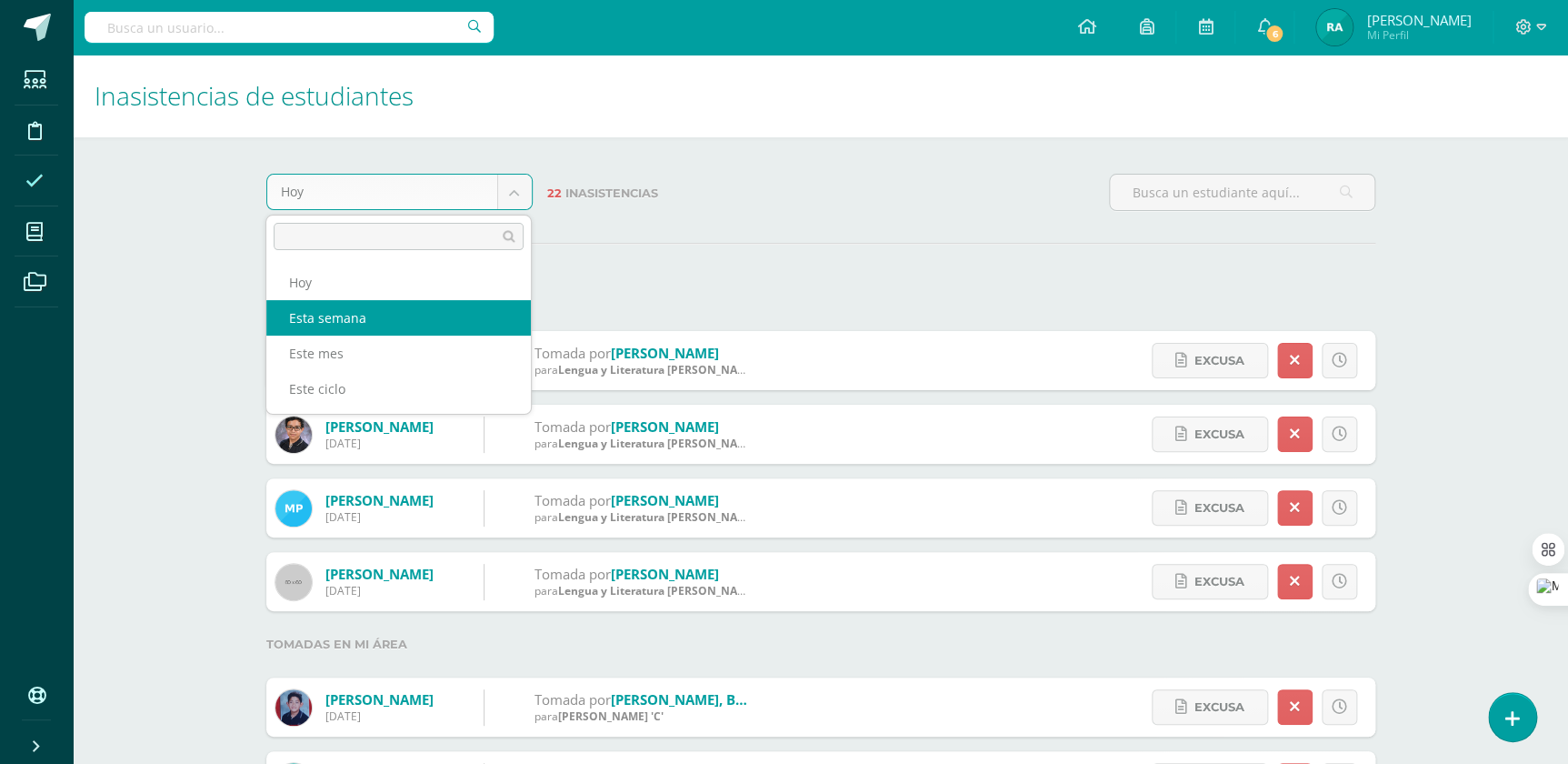
select select "week"
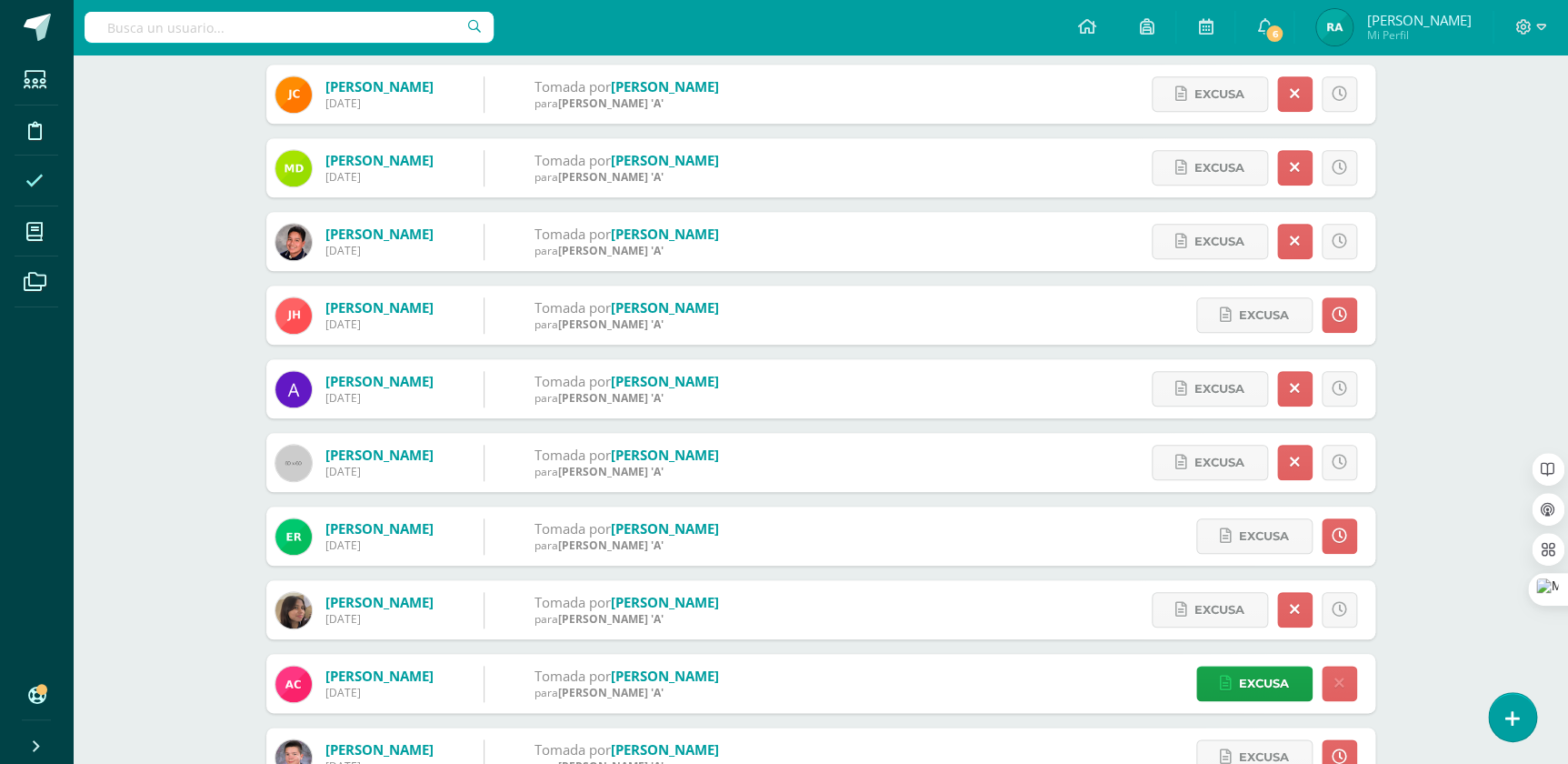
scroll to position [661, 0]
